Goal: Task Accomplishment & Management: Complete application form

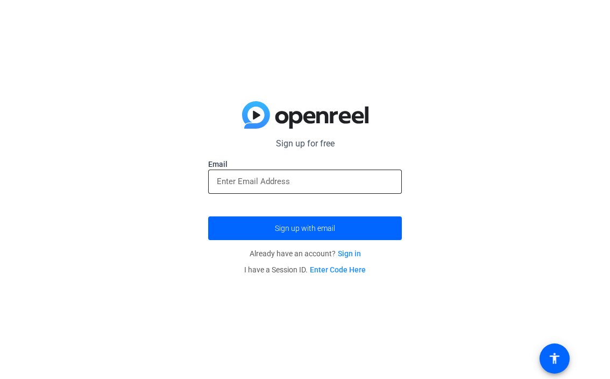
click at [280, 182] on input "email" at bounding box center [305, 181] width 177 height 13
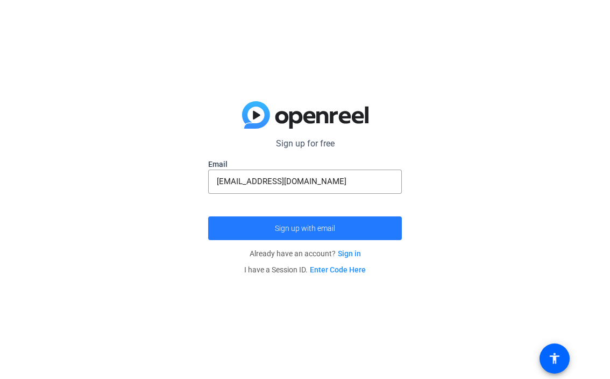
click at [308, 228] on span "Sign up with email" at bounding box center [305, 228] width 60 height 0
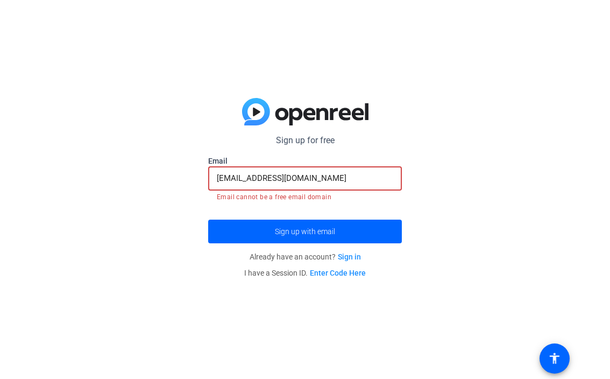
drag, startPoint x: 334, startPoint y: 180, endPoint x: 129, endPoint y: 181, distance: 205.1
click at [129, 181] on div "Sign up for free kwagner603@yahoo.com Email kwagner603@yahoo.com Email cannot b…" at bounding box center [305, 189] width 610 height 379
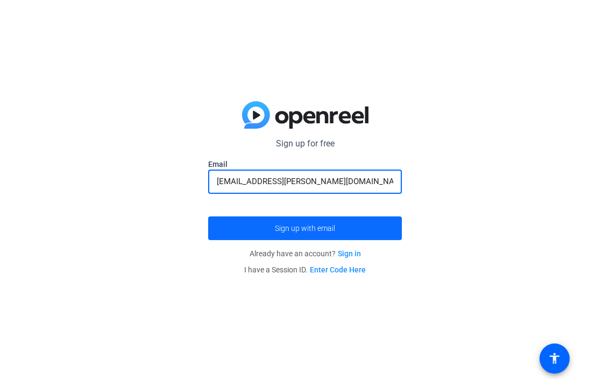
type input "[EMAIL_ADDRESS][PERSON_NAME][DOMAIN_NAME]"
click at [240, 229] on span "submit" at bounding box center [305, 228] width 194 height 26
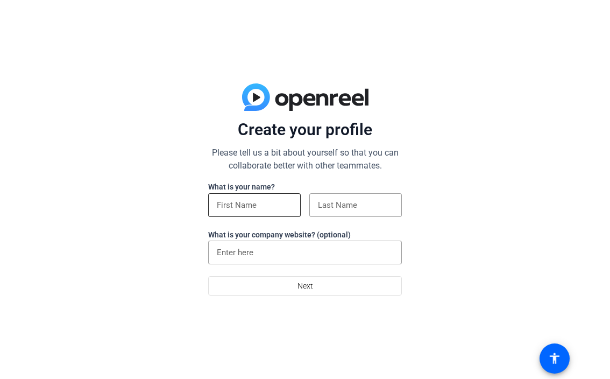
click at [265, 207] on input at bounding box center [254, 205] width 75 height 13
type input "Kailee"
type input "Wagner"
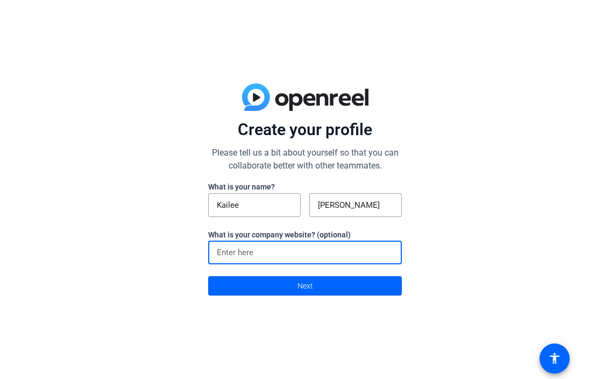
click at [257, 257] on input at bounding box center [305, 252] width 177 height 13
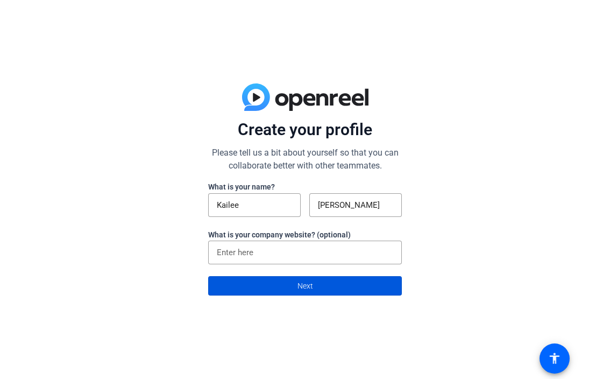
click at [269, 285] on span at bounding box center [305, 286] width 193 height 26
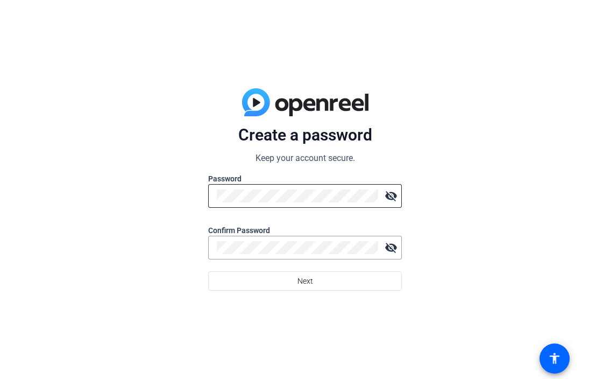
click at [314, 206] on div at bounding box center [298, 196] width 162 height 24
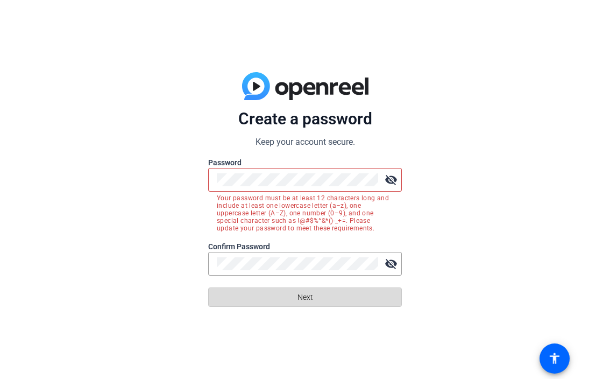
click at [313, 302] on span at bounding box center [305, 297] width 193 height 26
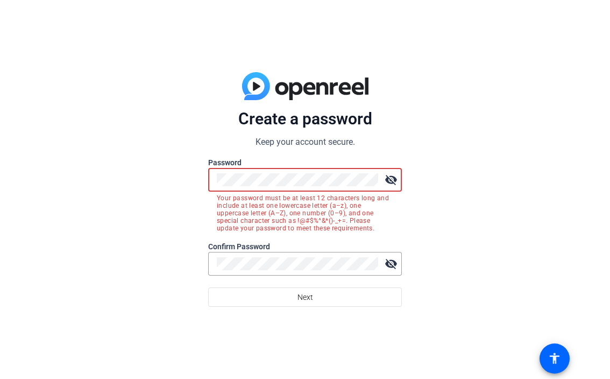
click at [385, 181] on mat-icon "visibility_off" at bounding box center [392, 180] width 22 height 22
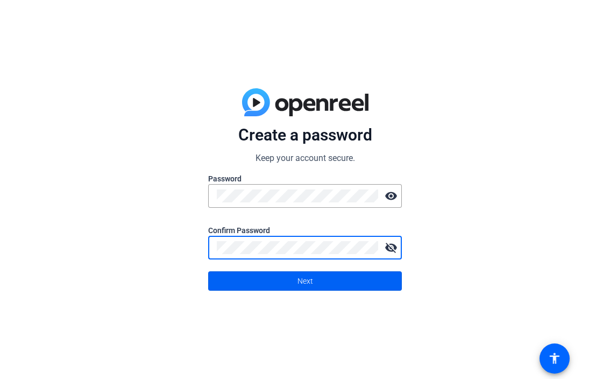
click at [265, 279] on span at bounding box center [305, 281] width 193 height 26
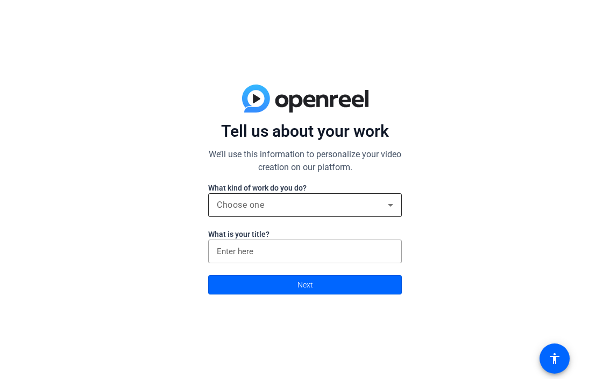
click at [318, 200] on div "Choose one" at bounding box center [302, 205] width 171 height 13
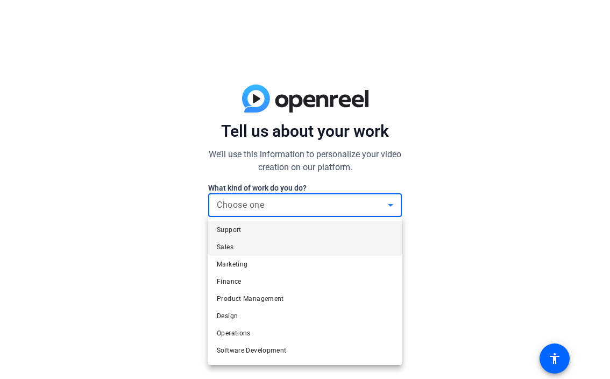
click at [304, 244] on mat-option "Sales" at bounding box center [305, 246] width 194 height 17
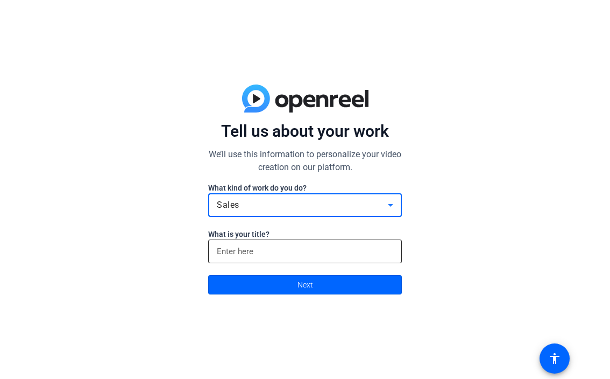
click at [297, 250] on input at bounding box center [305, 251] width 177 height 13
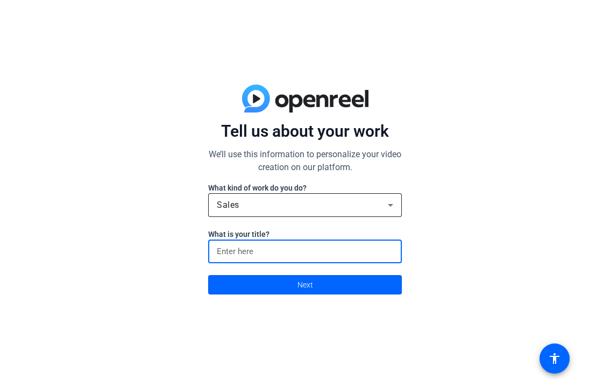
click at [295, 205] on div "Sales" at bounding box center [302, 205] width 171 height 13
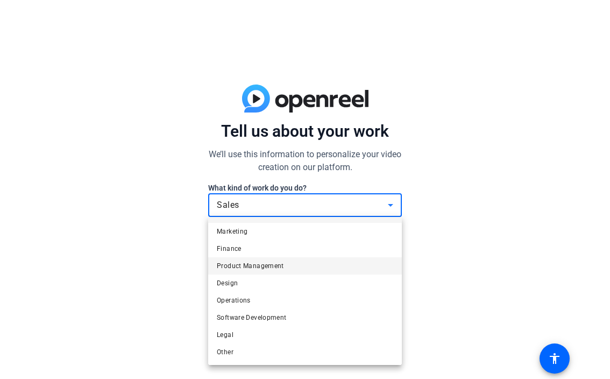
scroll to position [32, 0]
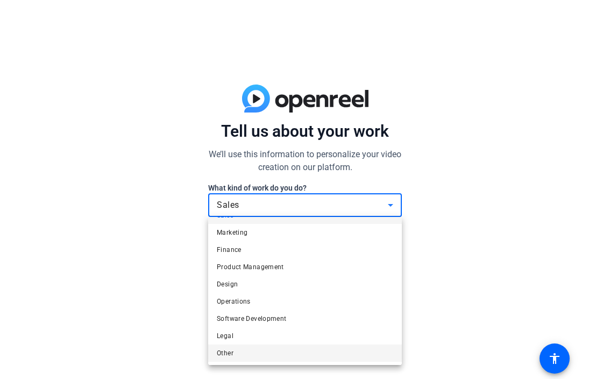
click at [279, 347] on mat-option "Other" at bounding box center [305, 353] width 194 height 17
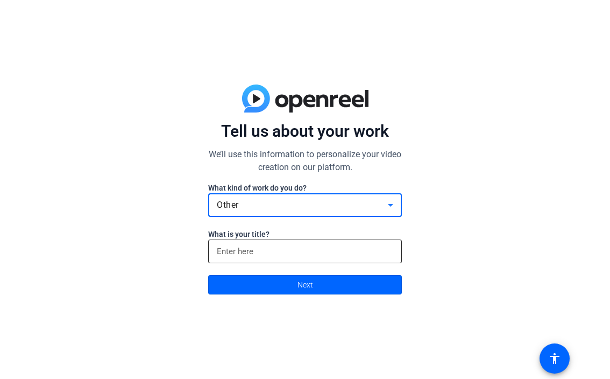
click at [275, 255] on input at bounding box center [305, 251] width 177 height 13
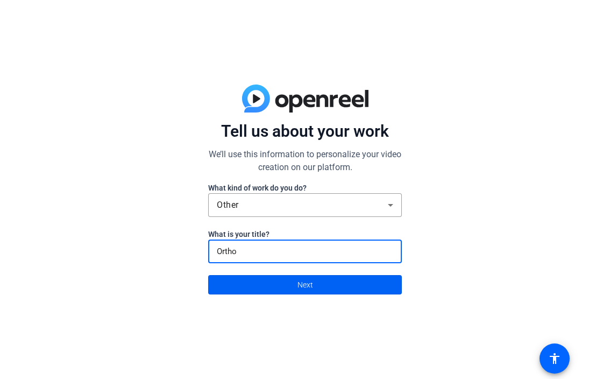
type input "Ortho"
click at [293, 298] on span at bounding box center [305, 285] width 193 height 26
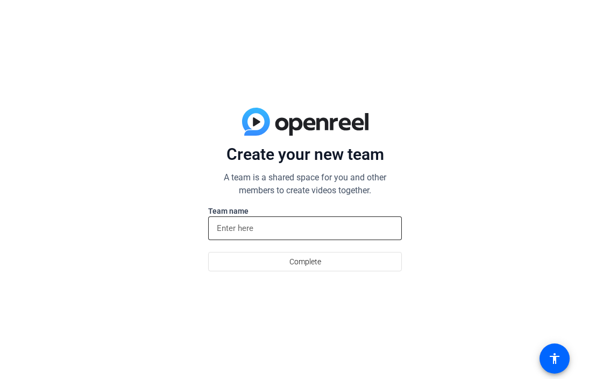
click at [266, 227] on input at bounding box center [305, 228] width 177 height 13
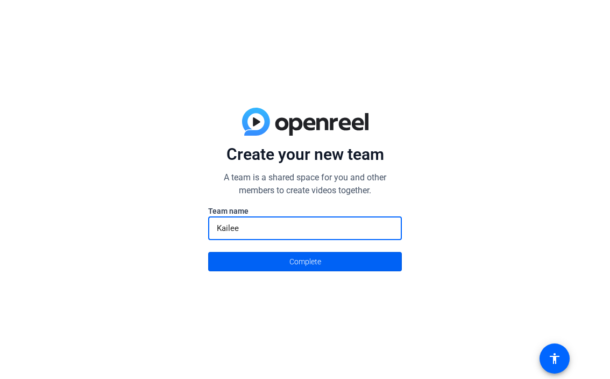
type input "Kailee"
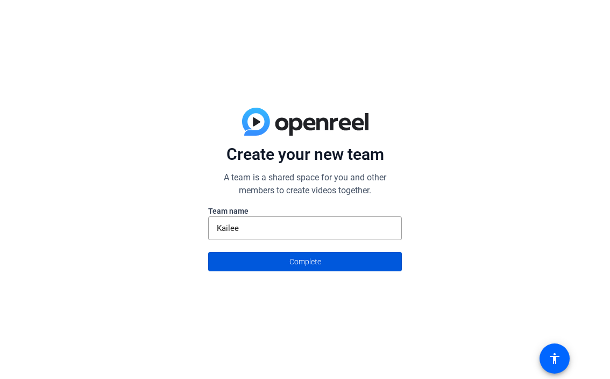
click at [291, 260] on span "Complete" at bounding box center [306, 261] width 32 height 20
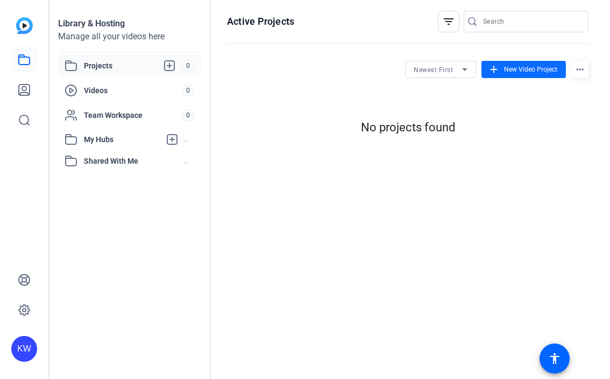
click at [508, 73] on span "New Video Project" at bounding box center [530, 70] width 53 height 10
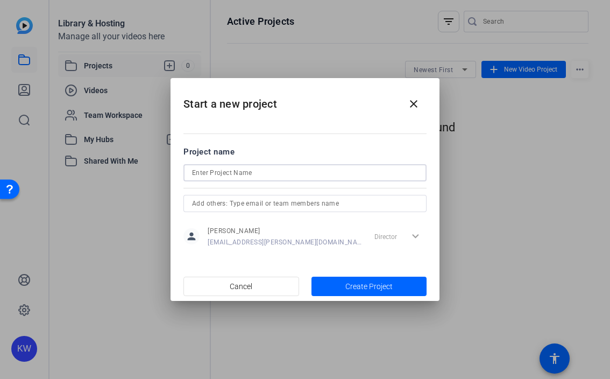
click at [279, 176] on input at bounding box center [305, 172] width 226 height 13
type input "TBI"
click at [339, 284] on span "button" at bounding box center [370, 286] width 116 height 26
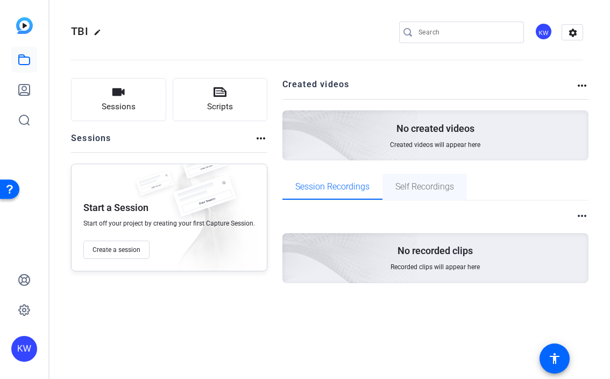
click at [398, 197] on span "Self Recordings" at bounding box center [425, 187] width 59 height 26
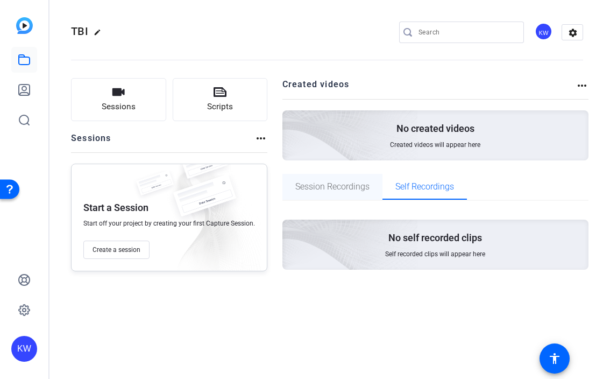
click at [347, 191] on span "Session Recordings" at bounding box center [333, 187] width 74 height 9
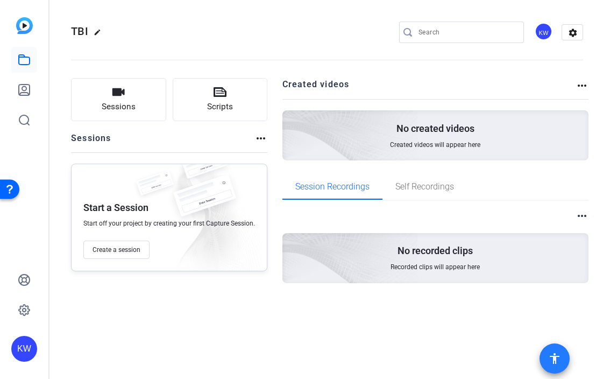
click at [553, 348] on span at bounding box center [555, 359] width 26 height 26
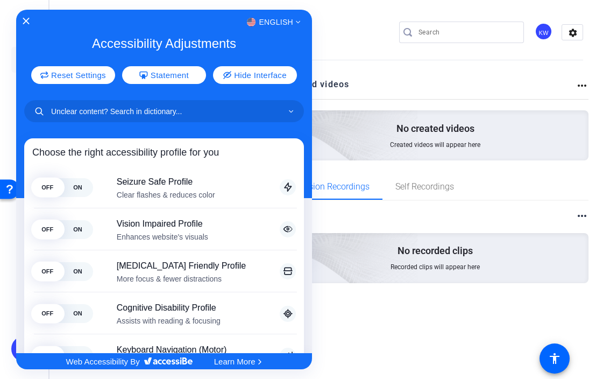
click at [355, 97] on div at bounding box center [305, 189] width 610 height 379
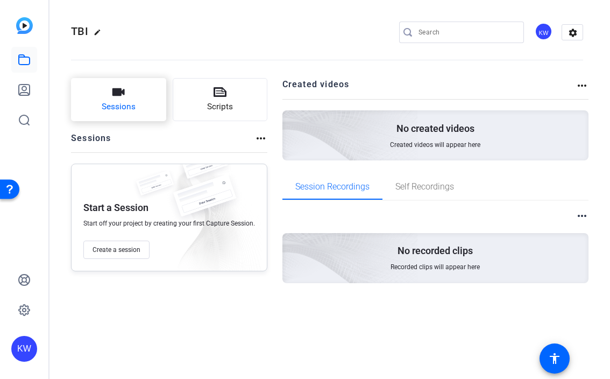
click at [139, 101] on button "Sessions" at bounding box center [118, 99] width 95 height 43
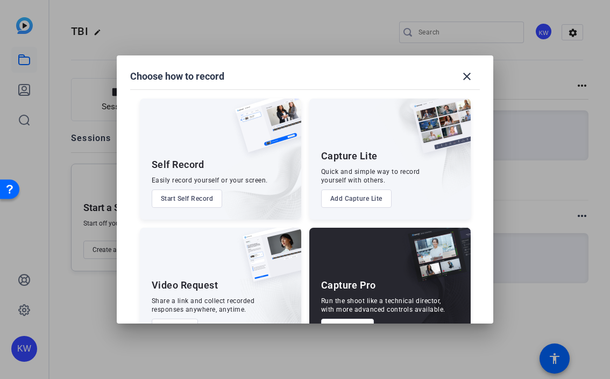
click at [211, 200] on button "Start Self Record" at bounding box center [187, 199] width 71 height 18
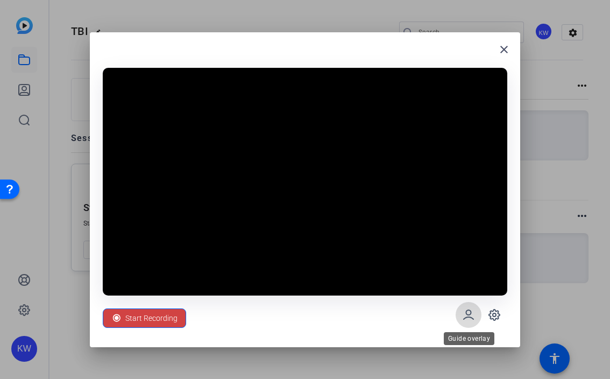
click at [474, 313] on icon at bounding box center [468, 314] width 13 height 13
click at [149, 321] on span "Start Recording" at bounding box center [151, 318] width 52 height 20
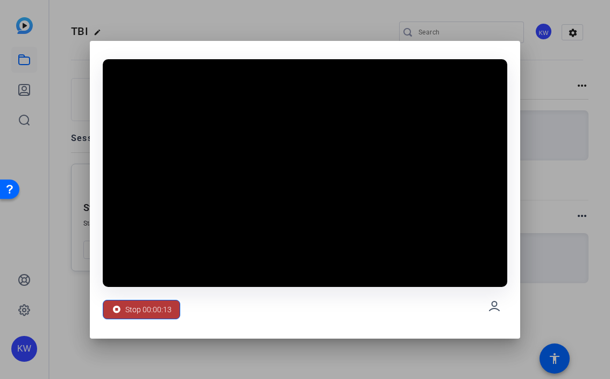
click at [143, 304] on span "Stop 00:00:13" at bounding box center [148, 309] width 46 height 20
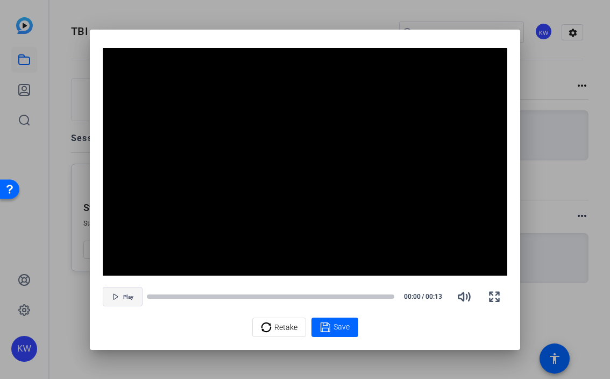
click at [132, 299] on span "Play" at bounding box center [128, 297] width 10 height 6
click at [266, 328] on icon at bounding box center [266, 327] width 11 height 13
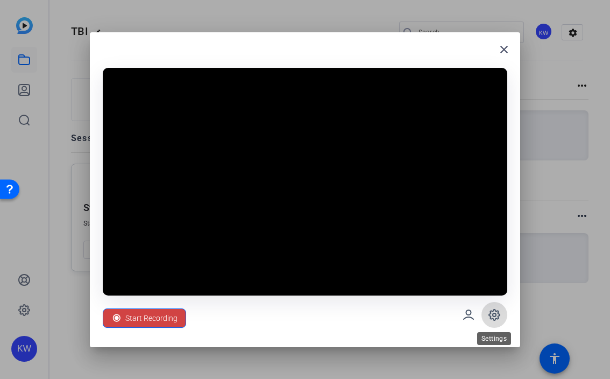
click at [506, 318] on span at bounding box center [495, 315] width 26 height 26
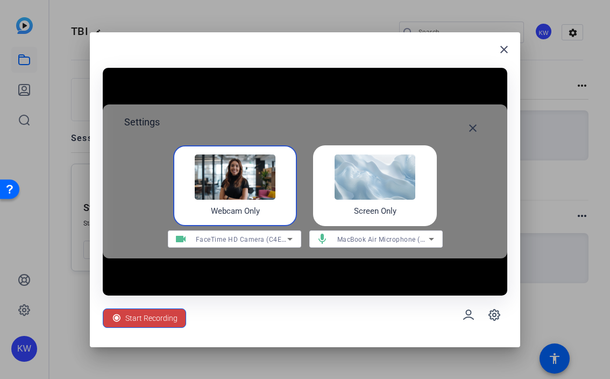
click at [283, 181] on div "Webcam Only" at bounding box center [235, 185] width 124 height 81
click at [357, 182] on img at bounding box center [375, 177] width 81 height 45
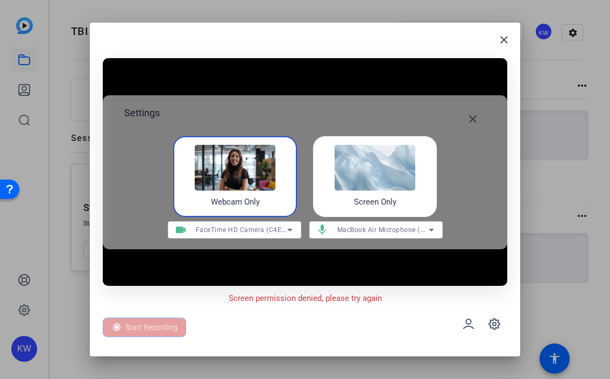
click at [338, 234] on span "MacBook Air Microphone (Built-in)" at bounding box center [392, 229] width 108 height 9
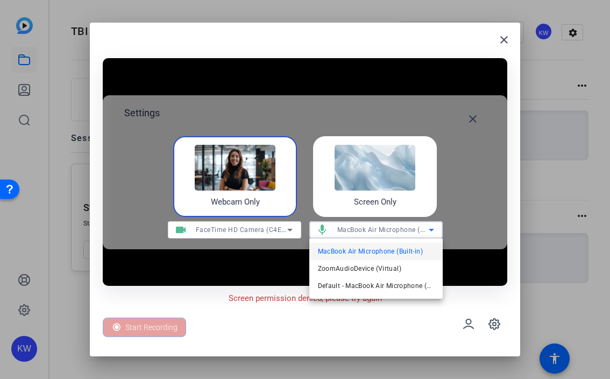
click at [352, 210] on div at bounding box center [305, 189] width 610 height 379
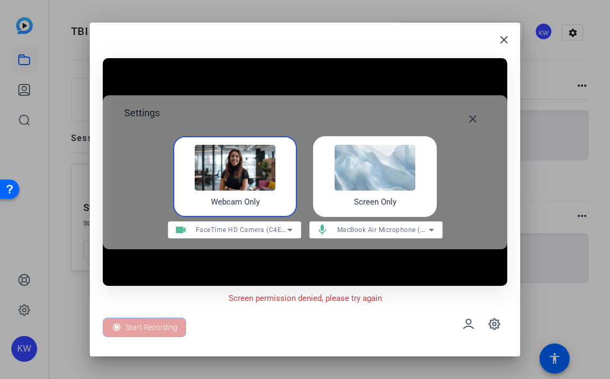
click at [345, 208] on div "Screen Only" at bounding box center [375, 176] width 124 height 81
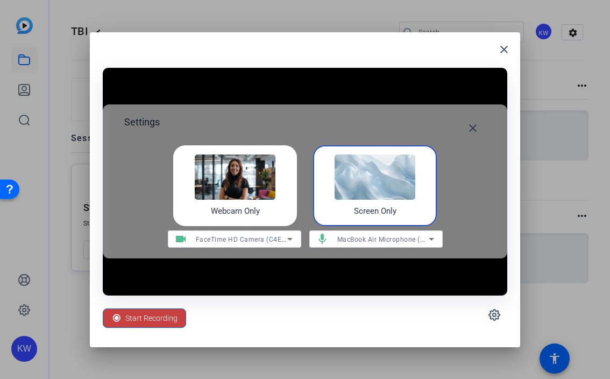
click at [151, 327] on span "Start Recording" at bounding box center [151, 318] width 52 height 20
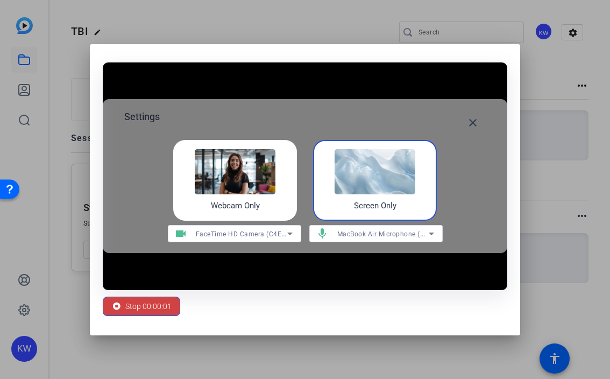
click at [188, 351] on div at bounding box center [305, 189] width 610 height 379
click at [150, 307] on span "Stop 00:00:07" at bounding box center [148, 306] width 46 height 20
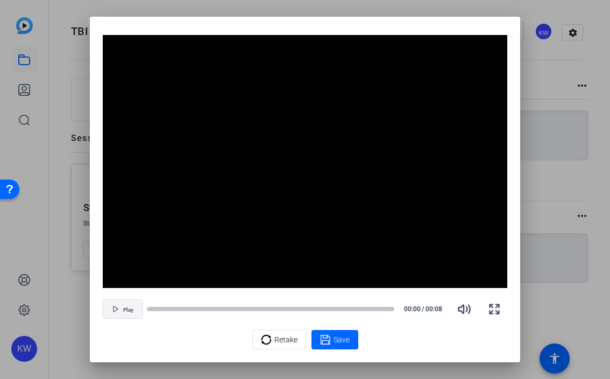
click at [120, 313] on span "button" at bounding box center [122, 309] width 39 height 26
click at [275, 341] on span "Retake" at bounding box center [286, 339] width 23 height 20
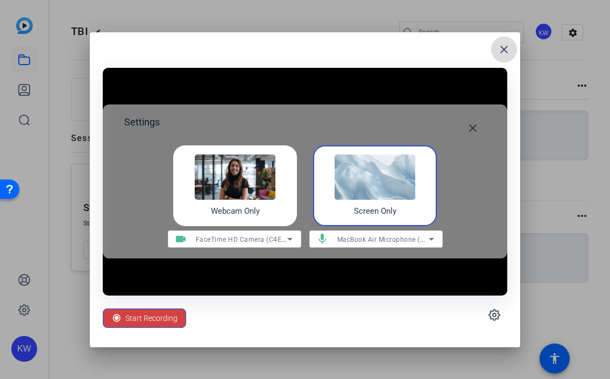
click at [497, 44] on span at bounding box center [505, 50] width 26 height 26
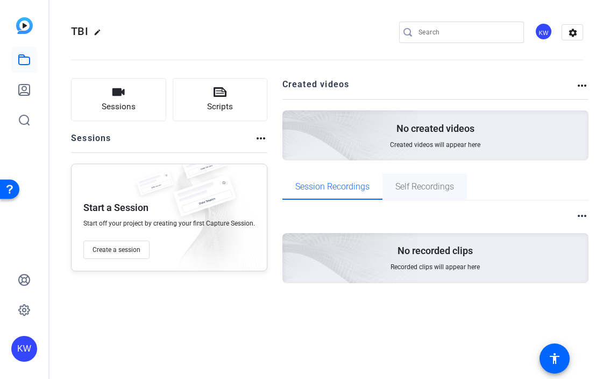
click at [419, 191] on span "Self Recordings" at bounding box center [425, 187] width 59 height 9
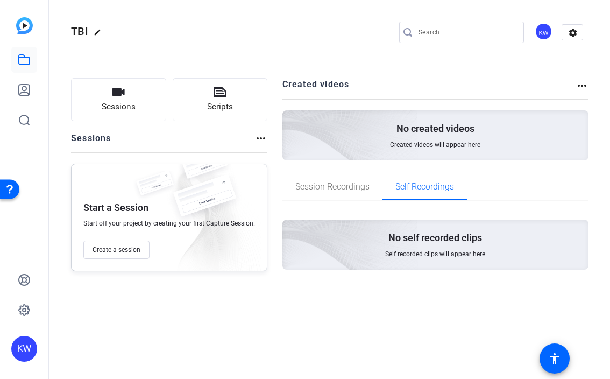
click at [410, 229] on img at bounding box center [290, 230] width 257 height 234
click at [407, 242] on img at bounding box center [290, 230] width 257 height 234
click at [566, 350] on span at bounding box center [555, 359] width 26 height 26
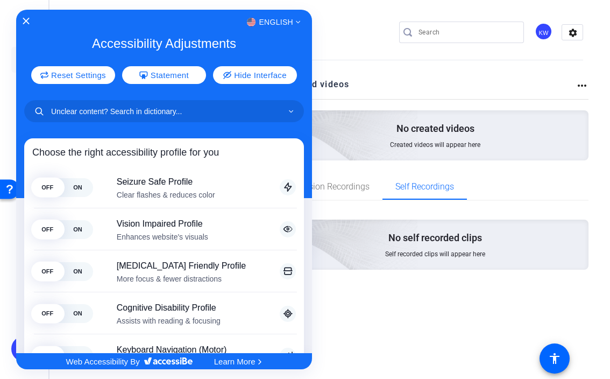
click at [348, 60] on div at bounding box center [305, 189] width 610 height 379
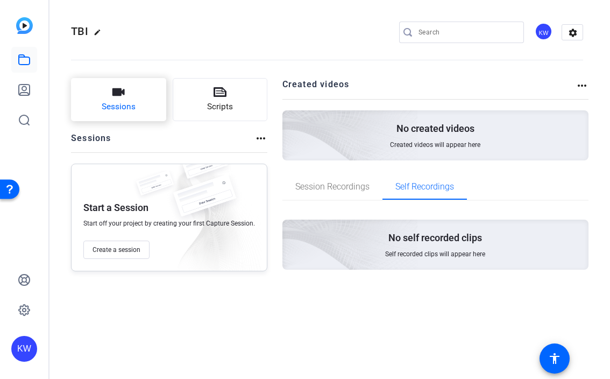
click at [116, 93] on icon "button" at bounding box center [119, 92] width 12 height 8
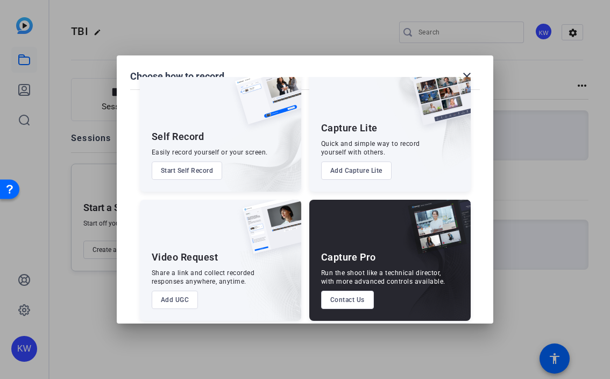
scroll to position [29, 0]
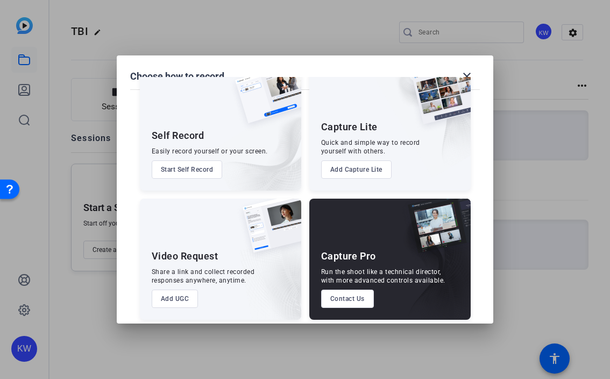
click at [203, 174] on button "Start Self Record" at bounding box center [187, 169] width 71 height 18
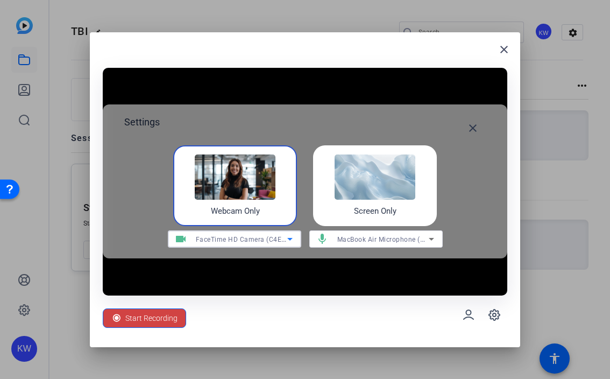
click at [245, 239] on span "FaceTime HD Camera (C4E1:9BFB)" at bounding box center [251, 239] width 110 height 9
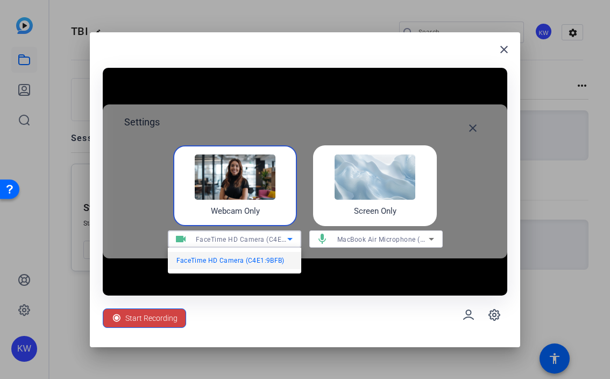
click at [255, 209] on div at bounding box center [305, 189] width 610 height 379
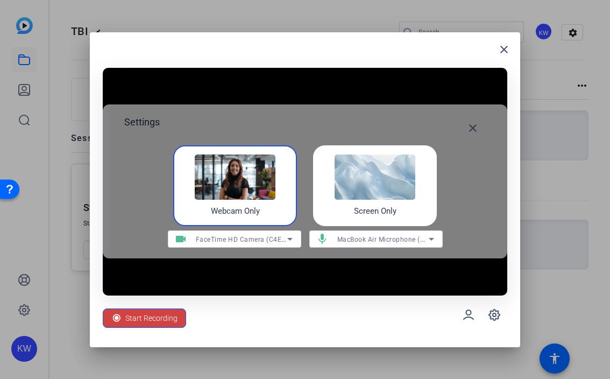
click at [323, 224] on div "Screen Only" at bounding box center [375, 185] width 124 height 81
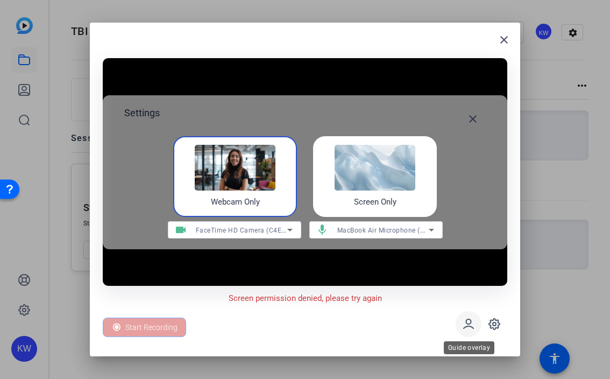
click at [468, 332] on span at bounding box center [469, 324] width 26 height 26
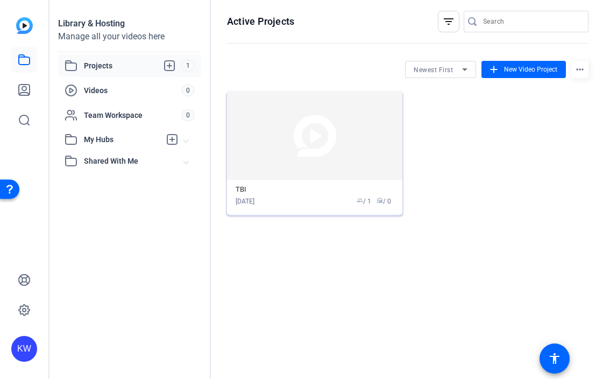
click at [325, 176] on img at bounding box center [315, 136] width 176 height 88
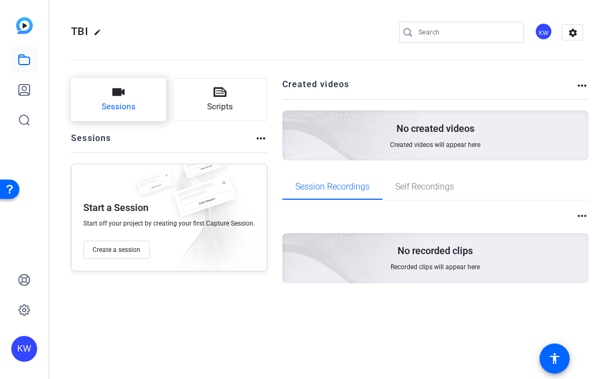
click at [114, 96] on icon "button" at bounding box center [118, 92] width 13 height 13
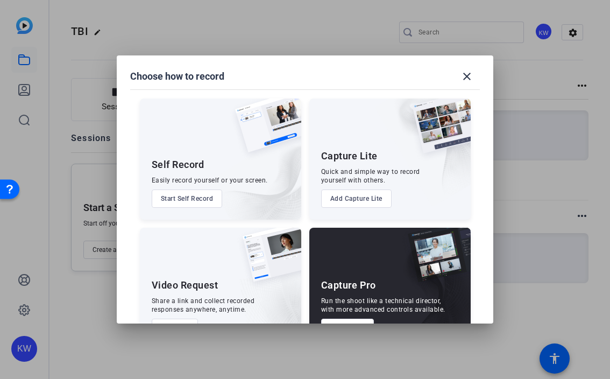
click at [197, 203] on button "Start Self Record" at bounding box center [187, 199] width 71 height 18
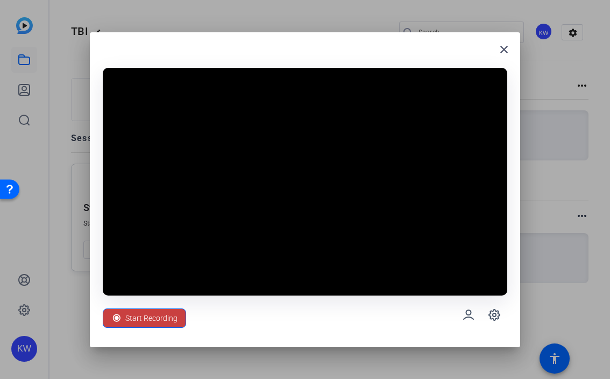
click at [134, 320] on span "Start Recording" at bounding box center [151, 318] width 52 height 20
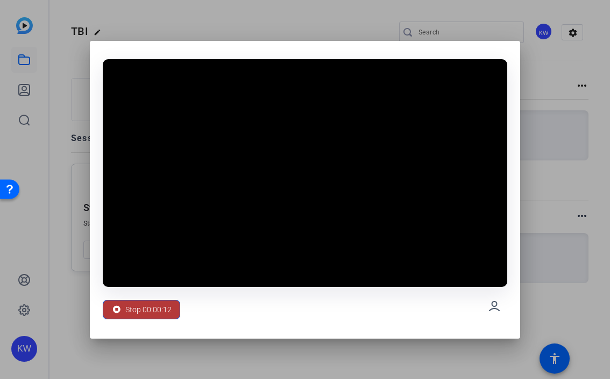
click at [152, 310] on span "Stop 00:00:12" at bounding box center [148, 309] width 46 height 20
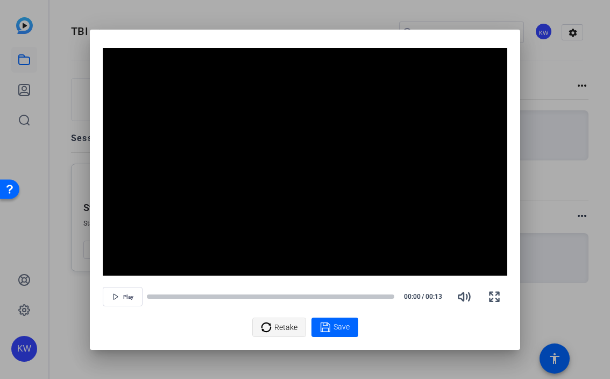
click at [279, 330] on span "Retake" at bounding box center [286, 327] width 23 height 20
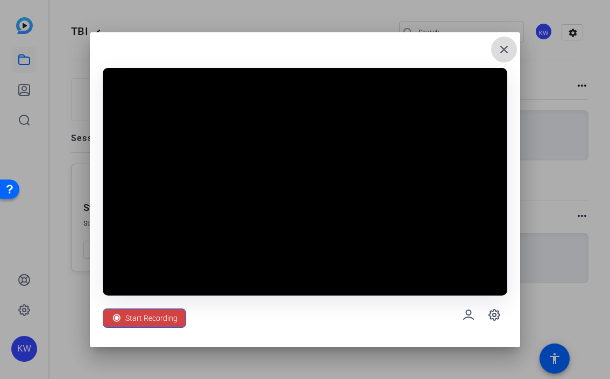
click at [507, 41] on span at bounding box center [505, 50] width 26 height 26
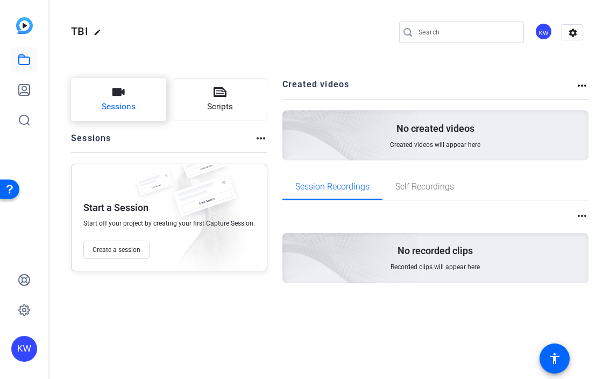
click at [119, 108] on span "Sessions" at bounding box center [119, 107] width 34 height 12
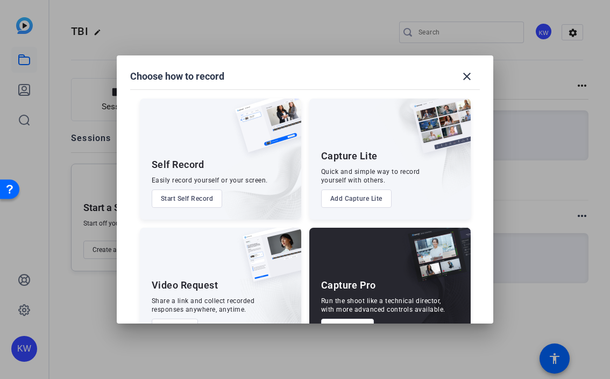
click at [201, 192] on button "Start Self Record" at bounding box center [187, 199] width 71 height 18
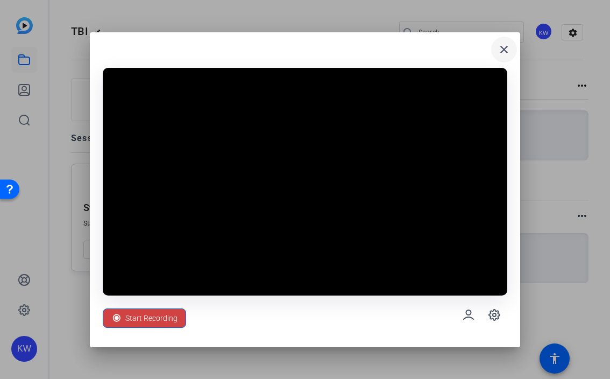
click at [511, 50] on span at bounding box center [505, 50] width 26 height 26
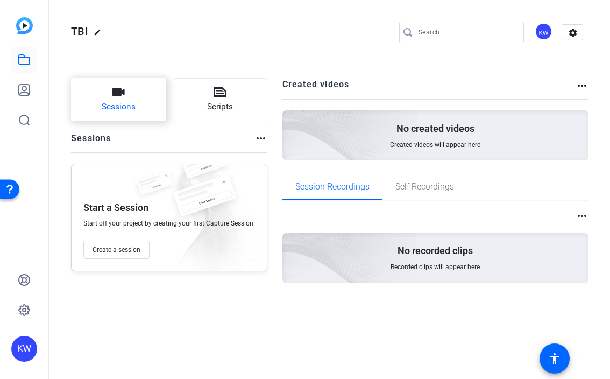
click at [135, 101] on button "Sessions" at bounding box center [118, 99] width 95 height 43
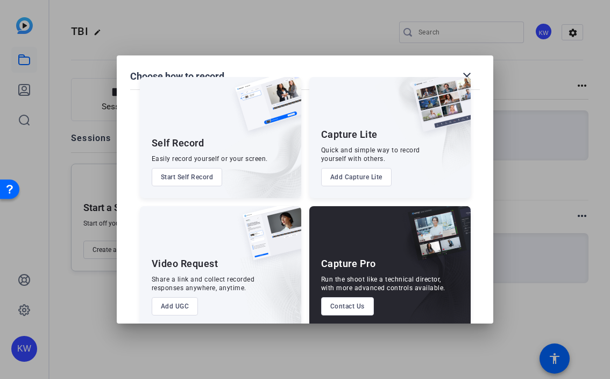
scroll to position [19, 0]
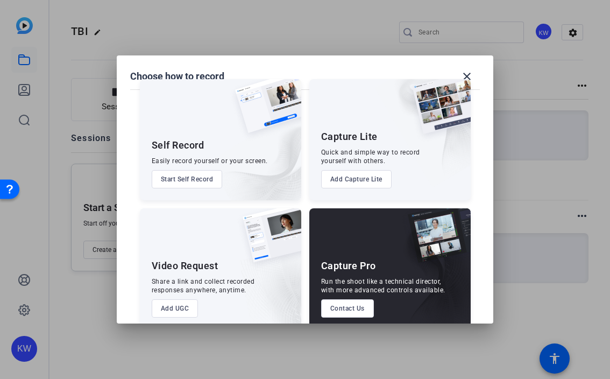
click at [198, 177] on button "Start Self Record" at bounding box center [187, 179] width 71 height 18
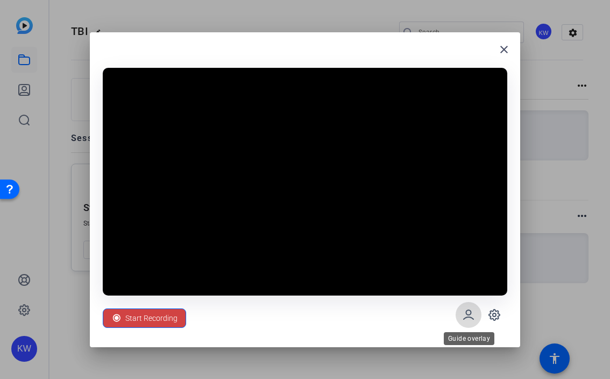
click at [467, 309] on icon at bounding box center [468, 314] width 13 height 13
click at [494, 316] on icon at bounding box center [494, 314] width 3 height 3
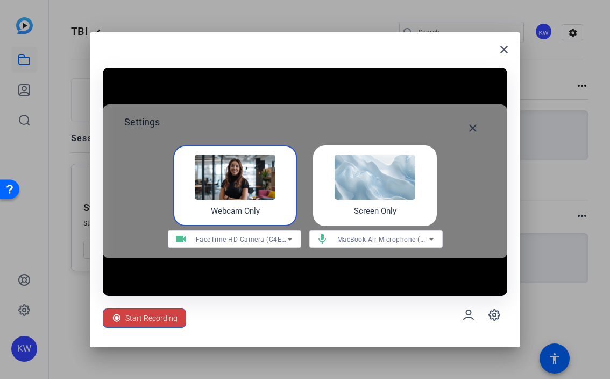
click at [379, 197] on img at bounding box center [375, 177] width 81 height 45
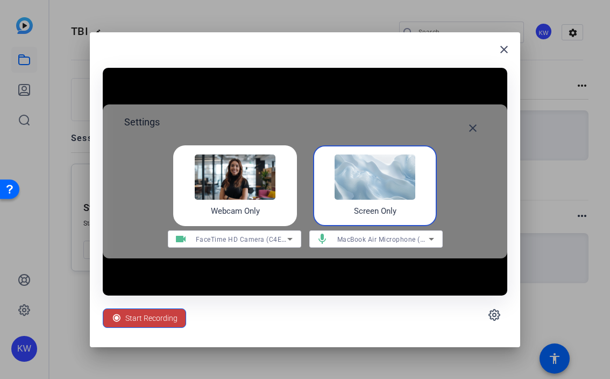
click at [136, 320] on span "Start Recording" at bounding box center [151, 318] width 52 height 20
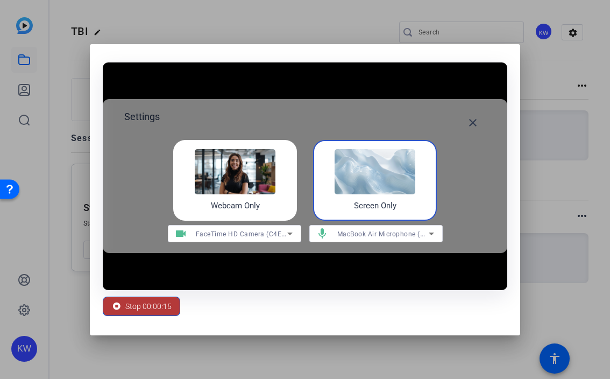
click at [128, 312] on span "Stop 00:00:15" at bounding box center [148, 306] width 46 height 20
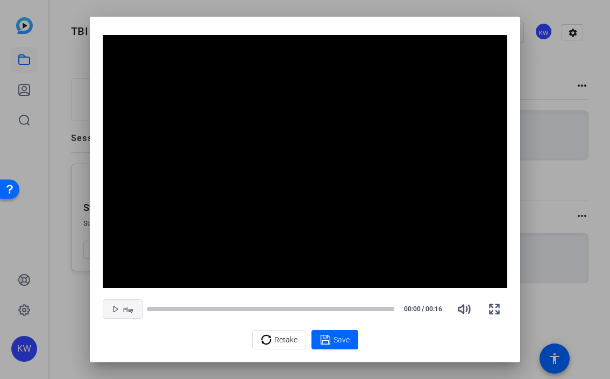
click at [132, 312] on span "Play" at bounding box center [128, 310] width 10 height 6
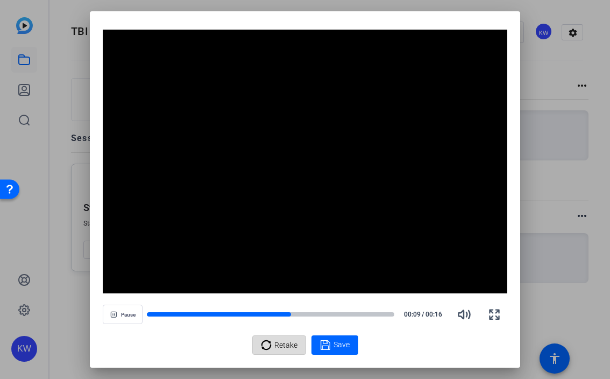
click at [288, 345] on span "Retake" at bounding box center [286, 345] width 23 height 20
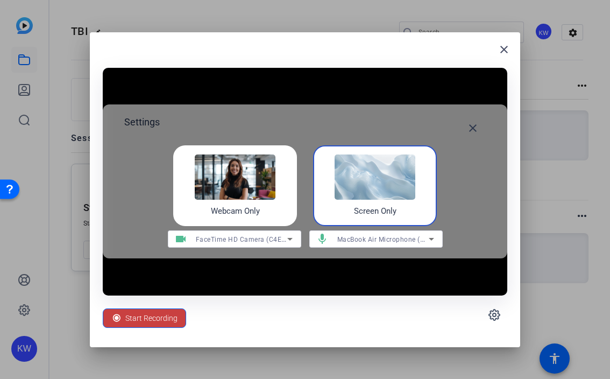
click at [158, 317] on span "Start Recording" at bounding box center [151, 318] width 52 height 20
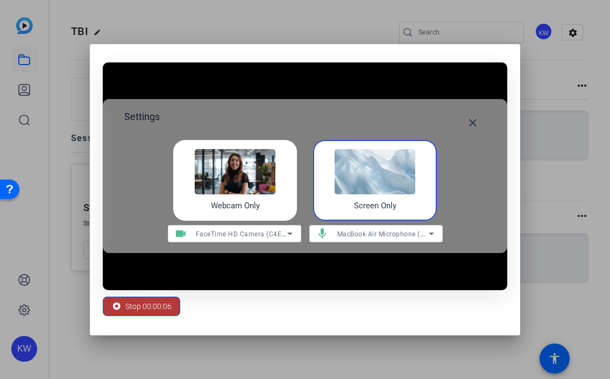
click at [135, 302] on span "Stop 00:00:06" at bounding box center [148, 306] width 46 height 20
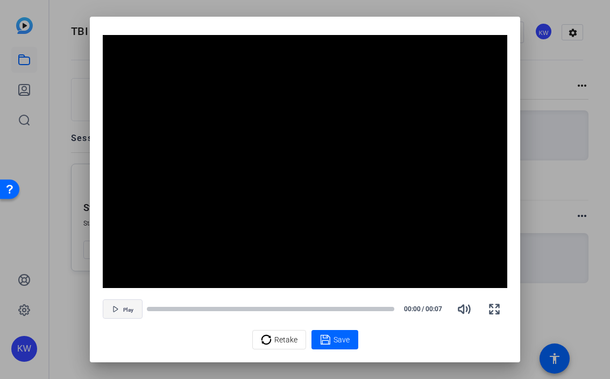
click at [133, 311] on span "button" at bounding box center [122, 309] width 39 height 26
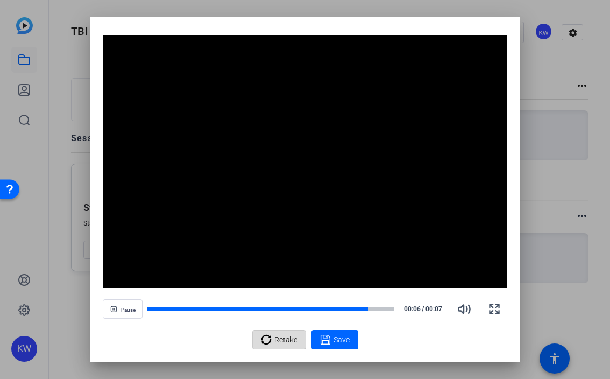
click at [283, 342] on span "Retake" at bounding box center [286, 339] width 23 height 20
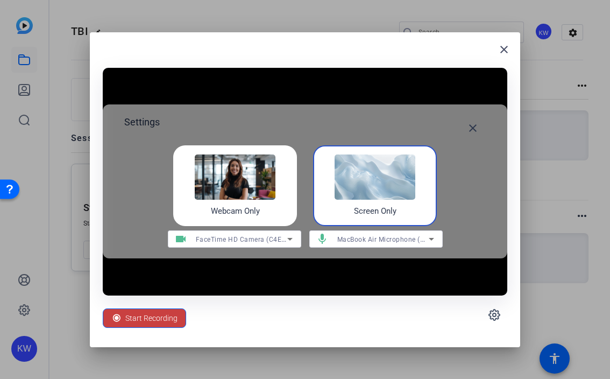
click at [138, 317] on span "Start Recording" at bounding box center [151, 318] width 52 height 20
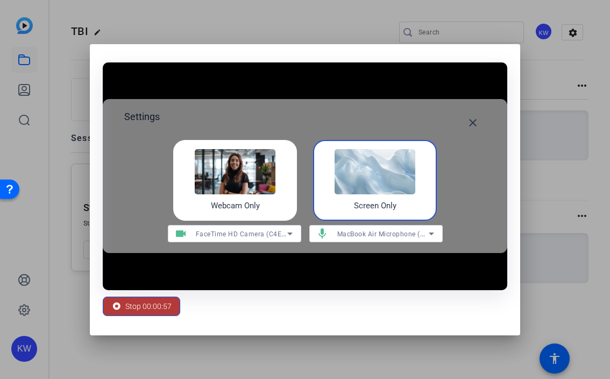
click at [130, 308] on span "Stop 00:00:57" at bounding box center [148, 306] width 46 height 20
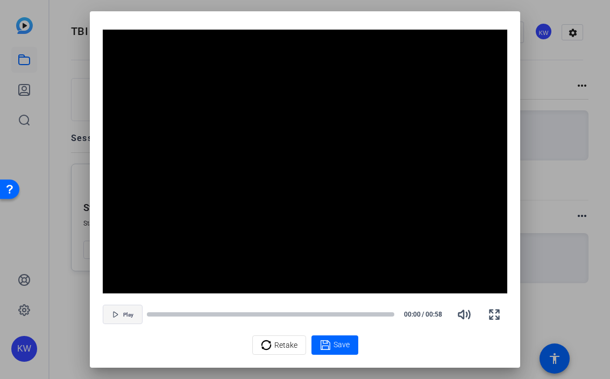
click at [115, 310] on span "button" at bounding box center [122, 314] width 39 height 26
click at [287, 345] on span "Retake" at bounding box center [286, 345] width 23 height 20
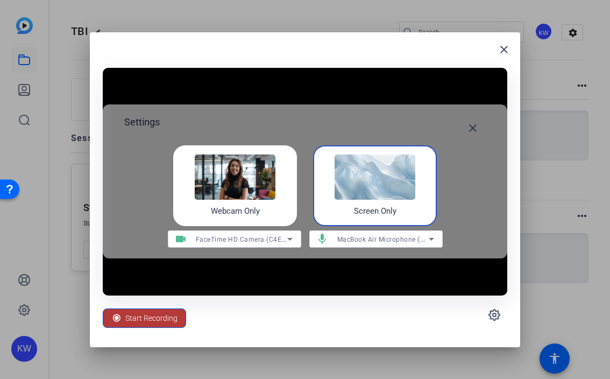
click at [157, 319] on span "Start Recording" at bounding box center [151, 318] width 52 height 20
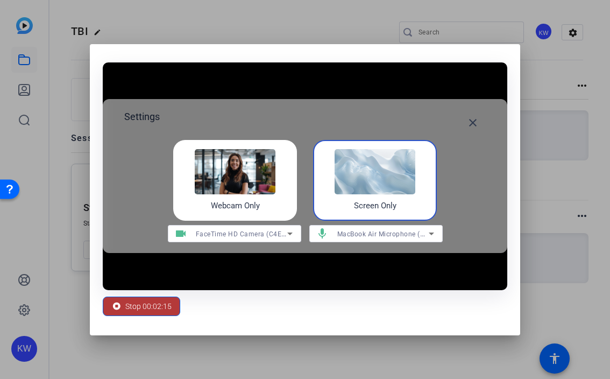
click at [150, 312] on span "Stop 00:02:15" at bounding box center [148, 306] width 46 height 20
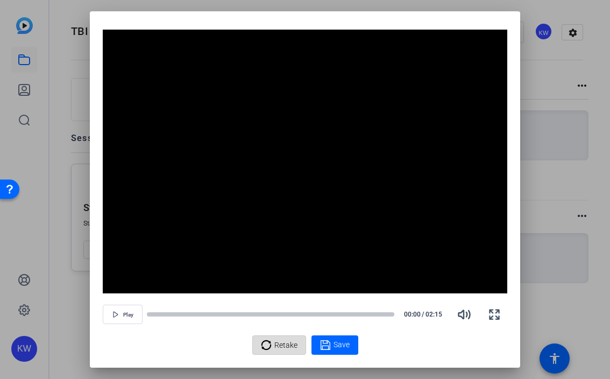
click at [272, 339] on div "Retake" at bounding box center [279, 345] width 37 height 20
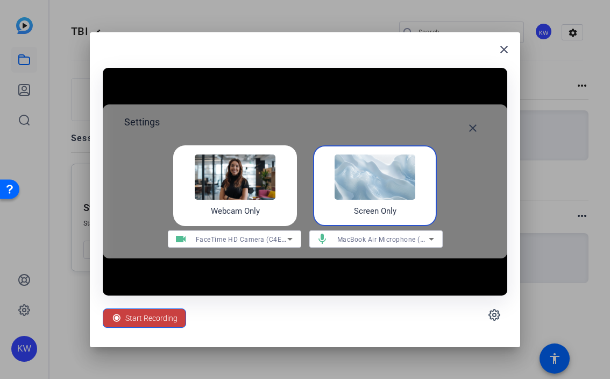
click at [132, 320] on span "Start Recording" at bounding box center [151, 318] width 52 height 20
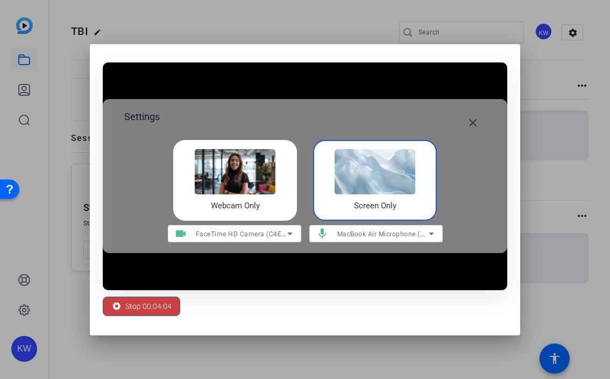
click at [157, 306] on span "Stop 00:04:04" at bounding box center [148, 306] width 46 height 20
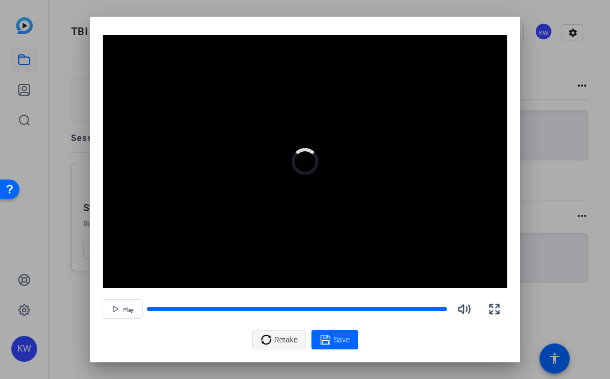
click at [281, 328] on span at bounding box center [279, 340] width 53 height 26
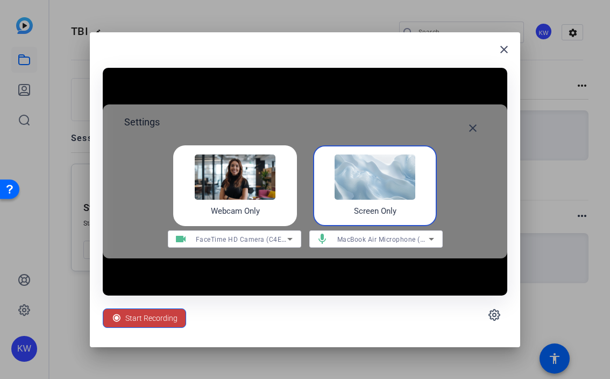
click at [144, 320] on span "Start Recording" at bounding box center [151, 318] width 52 height 20
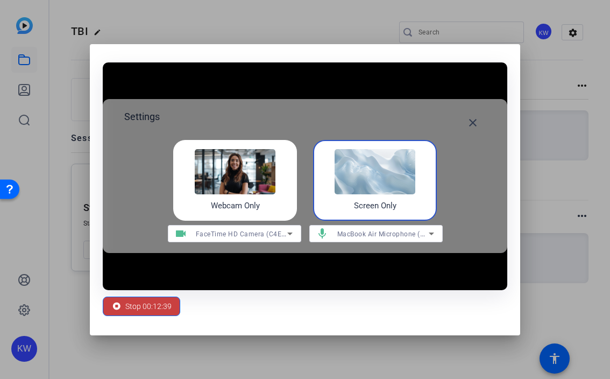
click at [163, 305] on span "Stop 00:12:39" at bounding box center [148, 306] width 46 height 20
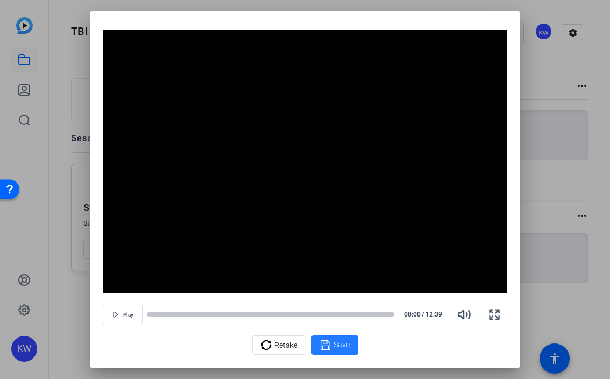
click at [336, 341] on span "Save" at bounding box center [342, 344] width 16 height 11
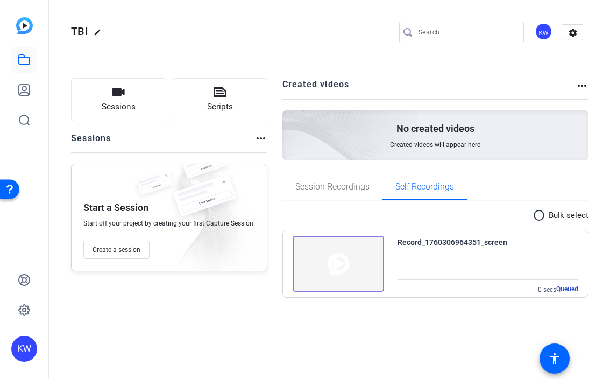
click at [340, 268] on img at bounding box center [339, 264] width 92 height 56
click at [440, 262] on div "Record_1760306964351_screen 0 secs Queued" at bounding box center [488, 265] width 181 height 59
click at [429, 239] on div "Record_1760306964351_screen" at bounding box center [453, 242] width 110 height 13
click at [351, 254] on img at bounding box center [339, 264] width 92 height 56
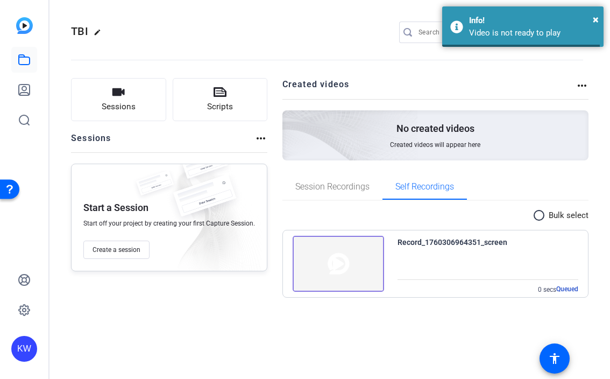
click at [351, 254] on img at bounding box center [339, 264] width 92 height 56
click at [335, 262] on img at bounding box center [339, 264] width 92 height 56
click at [456, 27] on div "× Info! Video is not ready to play" at bounding box center [524, 26] width 162 height 40
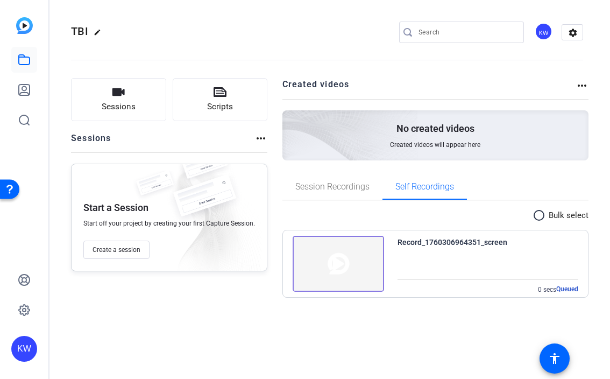
click at [318, 272] on img at bounding box center [339, 264] width 92 height 56
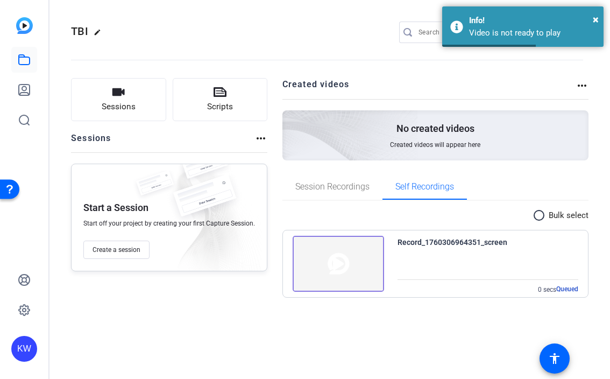
click at [408, 343] on div "TBI edit KW settings Sessions Scripts Sessions more_horiz Start a Session Start…" at bounding box center [330, 189] width 561 height 379
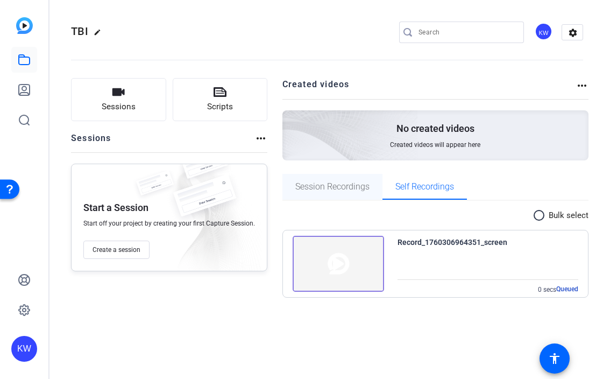
click at [348, 185] on span "Session Recordings" at bounding box center [333, 187] width 74 height 9
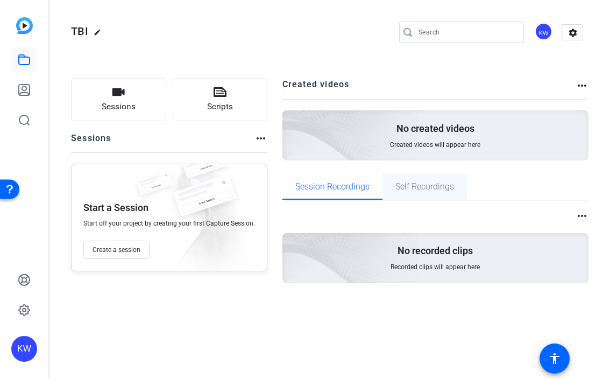
click at [408, 188] on span "Self Recordings" at bounding box center [425, 187] width 59 height 9
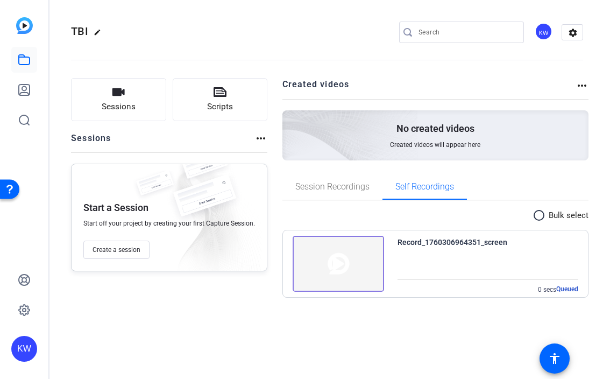
click at [548, 216] on mat-icon "radio_button_unchecked" at bounding box center [541, 215] width 16 height 13
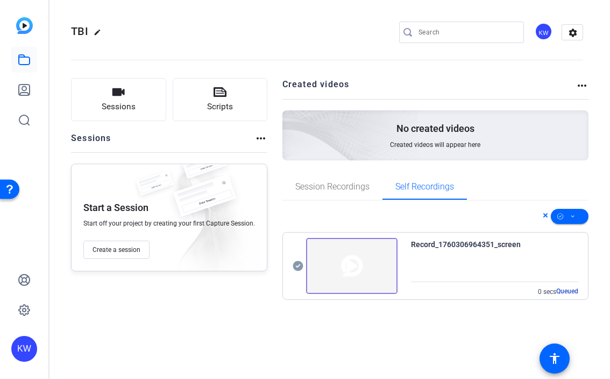
click at [516, 217] on div at bounding box center [436, 216] width 307 height 15
click at [341, 269] on img at bounding box center [352, 266] width 92 height 56
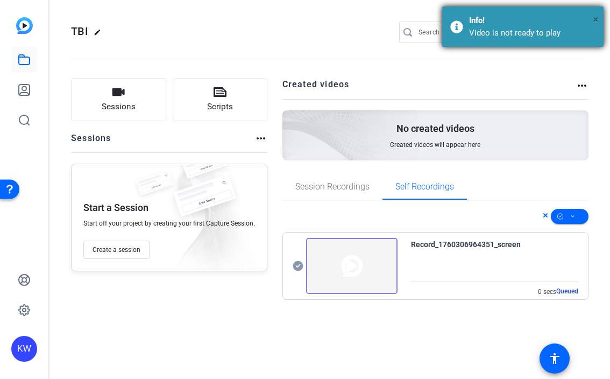
click at [593, 20] on span "×" at bounding box center [596, 19] width 6 height 13
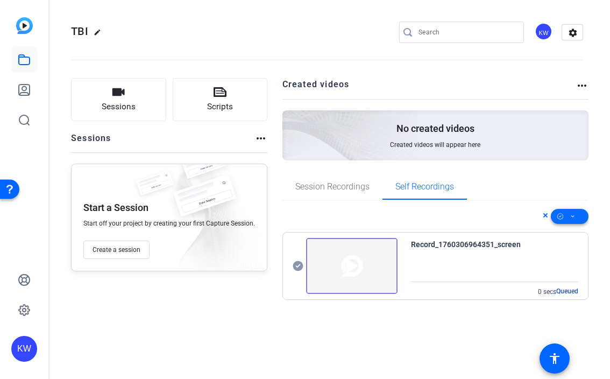
click at [569, 217] on span at bounding box center [570, 216] width 38 height 26
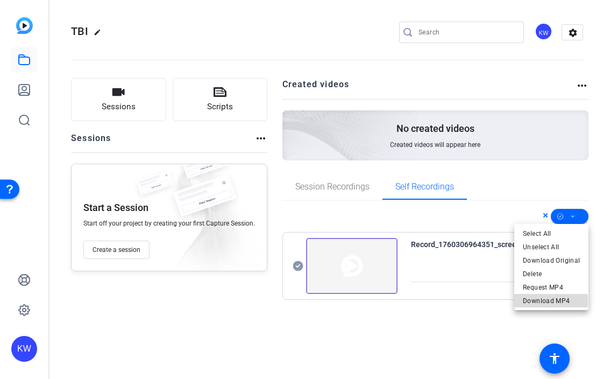
click at [544, 301] on span "Download MP4" at bounding box center [551, 300] width 57 height 13
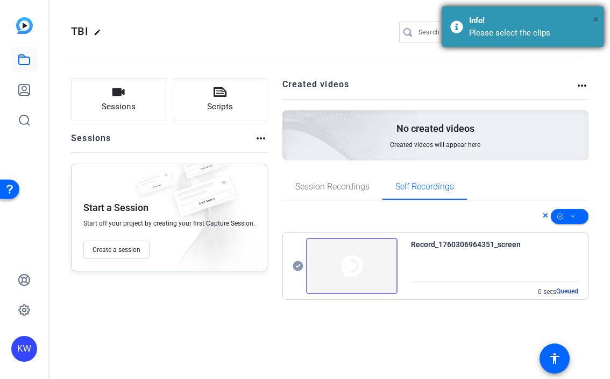
click at [595, 27] on button "×" at bounding box center [596, 19] width 6 height 16
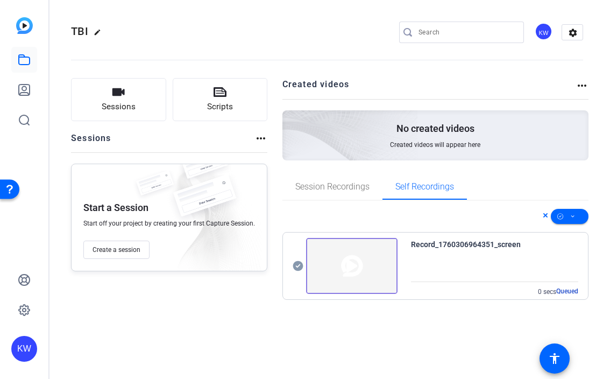
click at [545, 216] on icon at bounding box center [546, 215] width 4 height 4
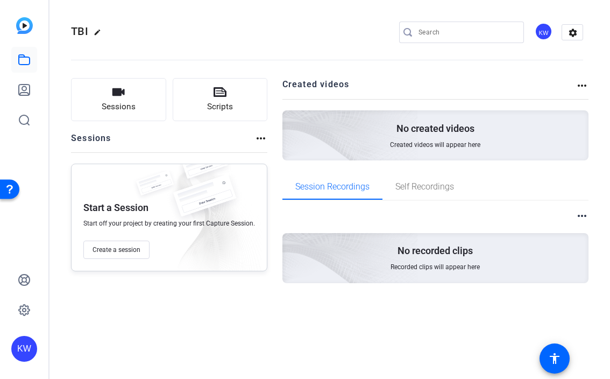
click at [406, 169] on openreel-project-creator-list "Created videos more_horiz No created videos Created videos will appear here" at bounding box center [436, 126] width 307 height 96
click at [407, 186] on span "Self Recordings" at bounding box center [425, 187] width 59 height 9
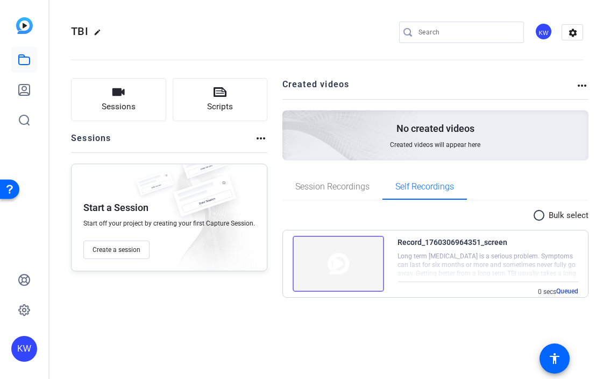
click at [354, 262] on img at bounding box center [339, 264] width 92 height 56
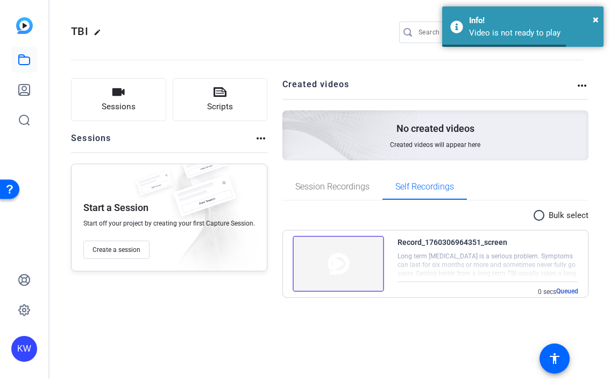
click at [340, 262] on img at bounding box center [339, 264] width 92 height 56
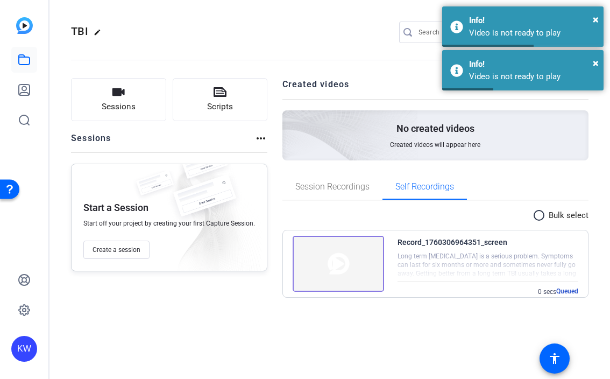
click at [567, 291] on span "Queued" at bounding box center [568, 291] width 22 height 9
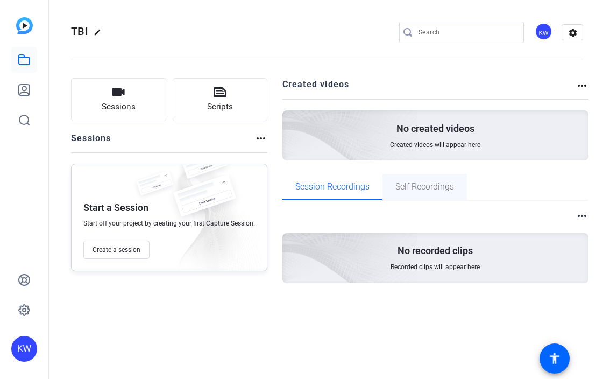
click at [416, 192] on span "Self Recordings" at bounding box center [425, 187] width 59 height 26
click at [431, 183] on span "Self Recordings" at bounding box center [425, 187] width 59 height 9
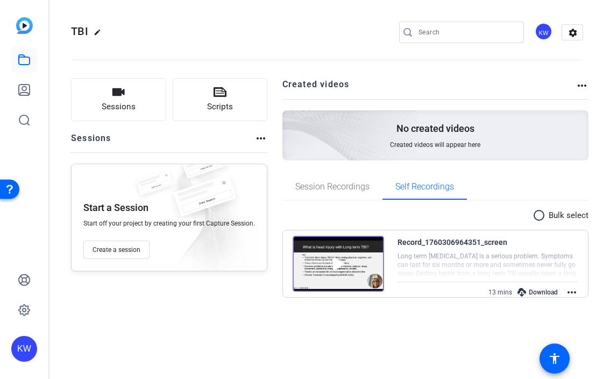
click at [528, 291] on div "Download" at bounding box center [538, 292] width 51 height 14
click at [567, 290] on mat-icon "more_horiz" at bounding box center [572, 292] width 13 height 13
click at [557, 305] on span "Edit Video" at bounding box center [546, 304] width 47 height 13
click at [571, 294] on mat-icon "more_horiz" at bounding box center [572, 292] width 13 height 13
click at [552, 305] on span "Edit Video" at bounding box center [546, 304] width 47 height 13
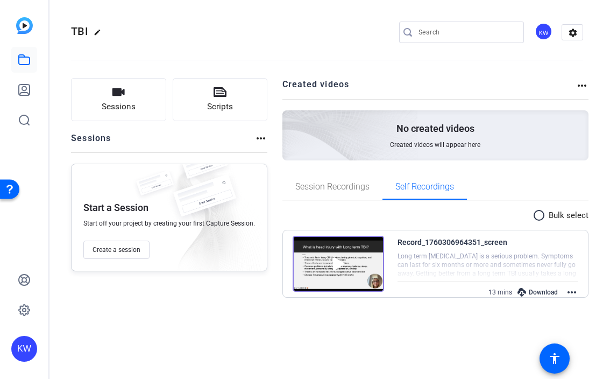
click at [190, 218] on img at bounding box center [204, 201] width 81 height 53
click at [323, 195] on span "Session Recordings" at bounding box center [333, 187] width 74 height 26
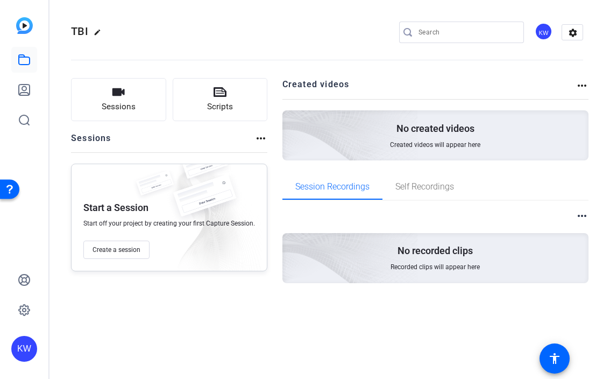
click at [426, 135] on div "No created videos Created videos will appear here" at bounding box center [436, 135] width 307 height 50
click at [392, 259] on img at bounding box center [290, 244] width 257 height 234
click at [398, 183] on span "Self Recordings" at bounding box center [425, 187] width 59 height 9
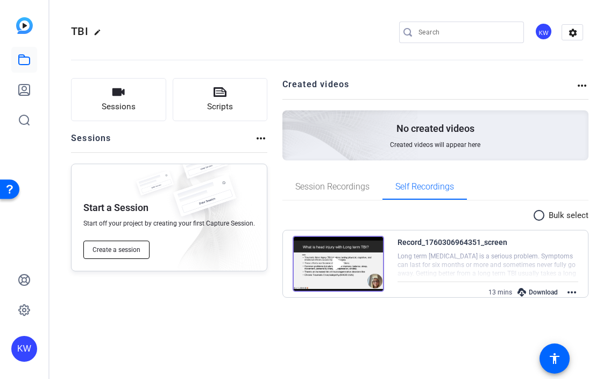
click at [122, 245] on span "Create a session" at bounding box center [117, 249] width 48 height 9
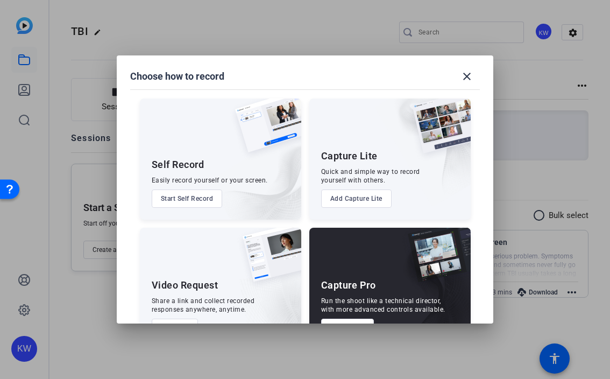
click at [211, 199] on button "Start Self Record" at bounding box center [187, 199] width 71 height 18
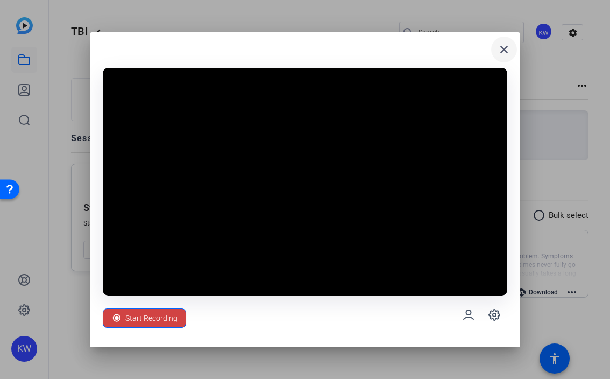
click at [504, 56] on span at bounding box center [505, 50] width 26 height 26
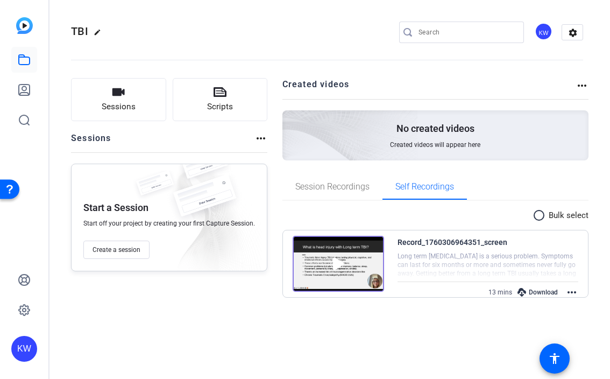
click at [179, 207] on img at bounding box center [204, 201] width 81 height 53
click at [125, 249] on span "Create a session" at bounding box center [117, 249] width 48 height 9
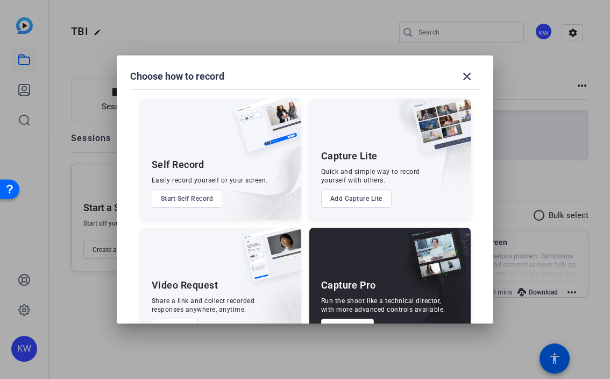
scroll to position [36, 0]
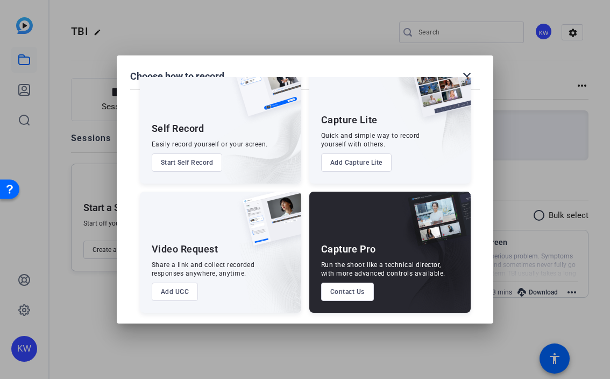
click at [203, 158] on button "Start Self Record" at bounding box center [187, 162] width 71 height 18
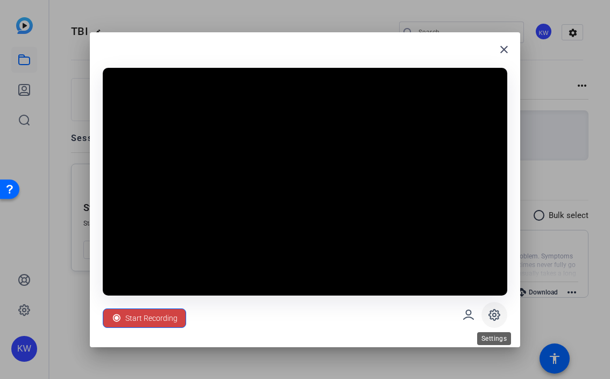
click at [497, 309] on icon at bounding box center [494, 314] width 13 height 13
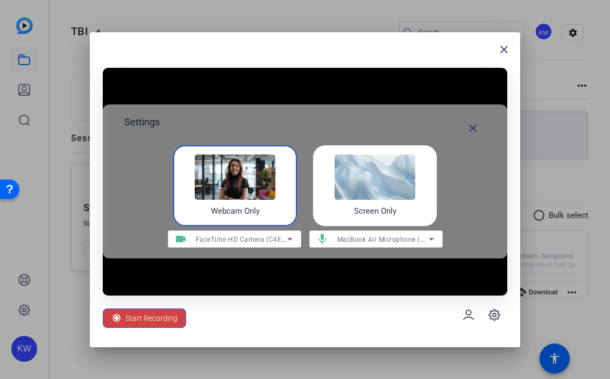
click at [372, 180] on img at bounding box center [375, 177] width 81 height 45
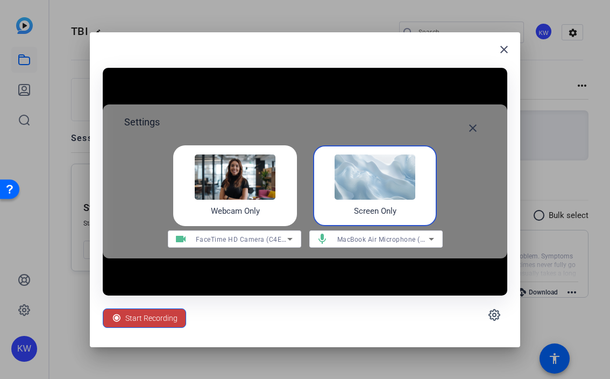
click at [158, 317] on span "Start Recording" at bounding box center [151, 318] width 52 height 20
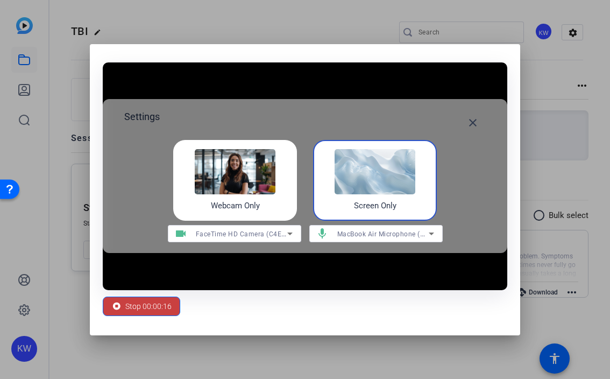
click at [164, 310] on span "Stop 00:00:16" at bounding box center [148, 306] width 46 height 20
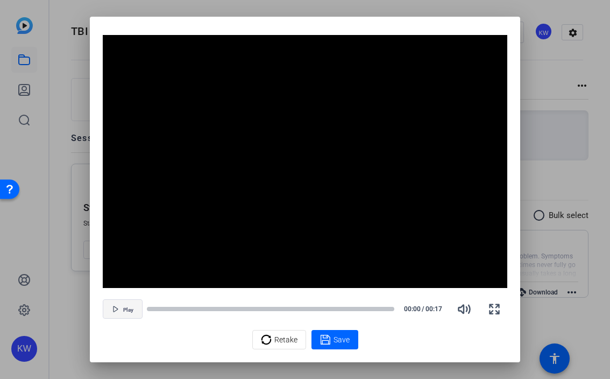
click at [135, 306] on span "button" at bounding box center [122, 309] width 39 height 26
click at [273, 334] on div "Retake" at bounding box center [279, 339] width 37 height 20
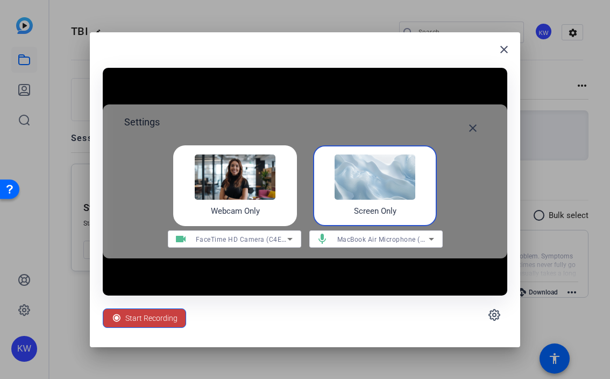
click at [162, 320] on span "Start Recording" at bounding box center [151, 318] width 52 height 20
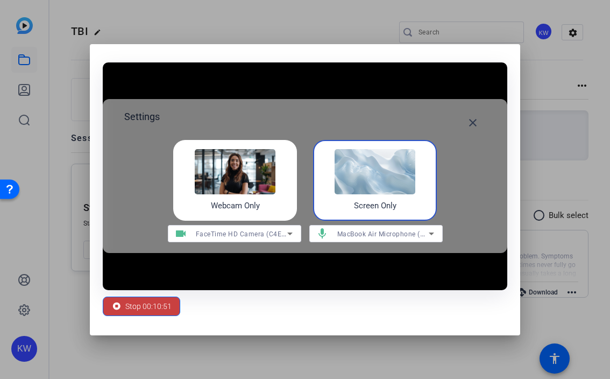
click at [163, 303] on span "Stop 00:10:51" at bounding box center [148, 306] width 46 height 20
click at [164, 306] on span "Stop 00:10:53" at bounding box center [148, 306] width 46 height 20
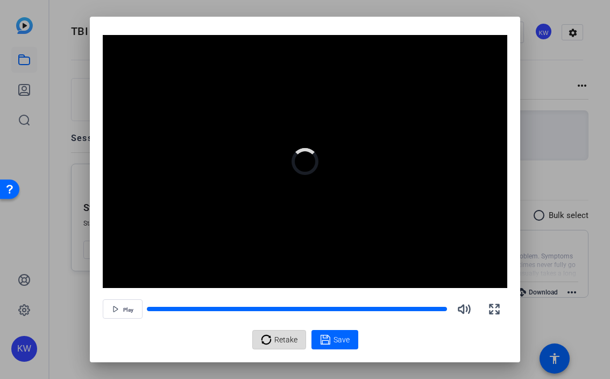
click at [262, 335] on icon at bounding box center [266, 339] width 11 height 13
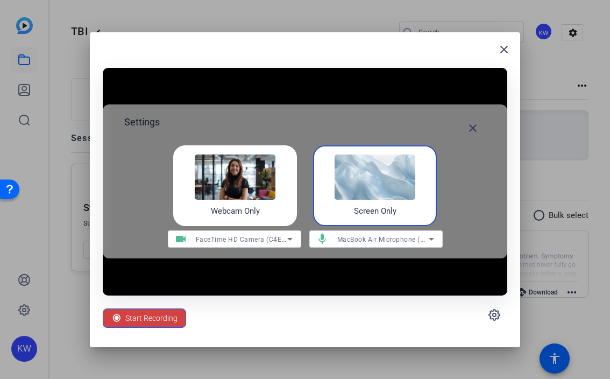
click at [366, 216] on h4 "Screen Only" at bounding box center [375, 211] width 43 height 12
click at [370, 233] on mat-select "MacBook Air Microphone (Built-in)" at bounding box center [386, 239] width 97 height 13
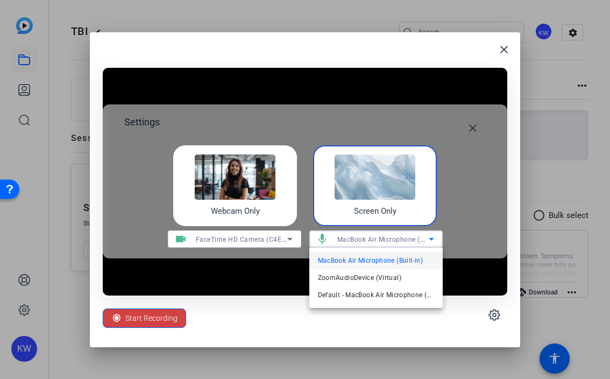
click at [429, 233] on div at bounding box center [305, 189] width 610 height 379
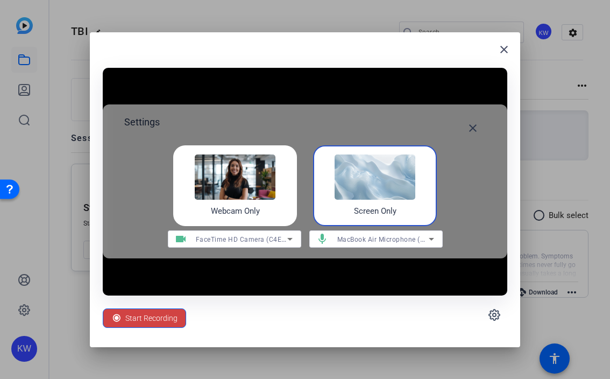
click at [429, 238] on icon at bounding box center [431, 239] width 13 height 13
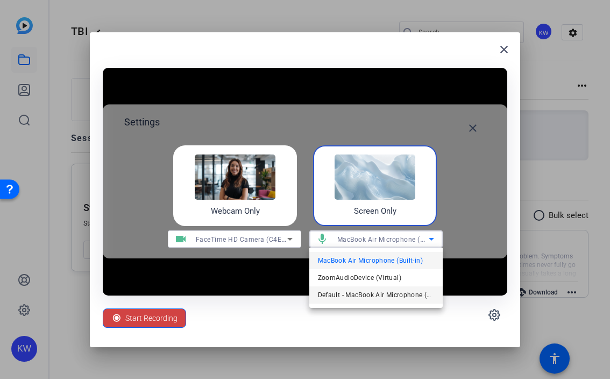
click at [403, 295] on span "Default - MacBook Air Microphone (Built-in)" at bounding box center [376, 295] width 116 height 13
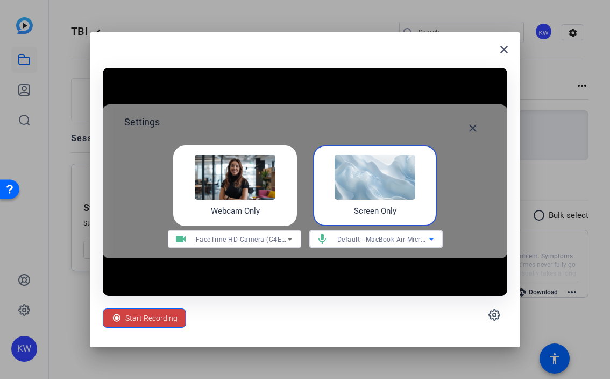
click at [431, 238] on icon at bounding box center [431, 239] width 5 height 3
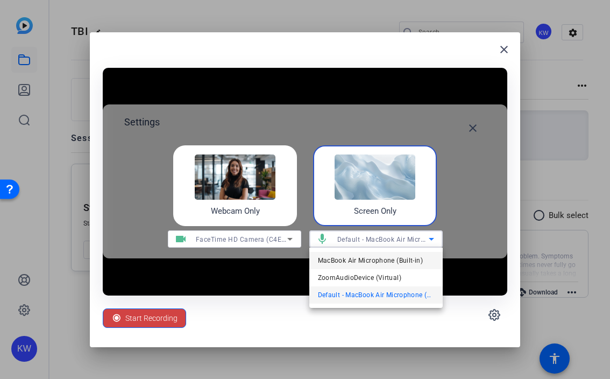
click at [410, 258] on span "MacBook Air Microphone (Built-in)" at bounding box center [370, 260] width 105 height 13
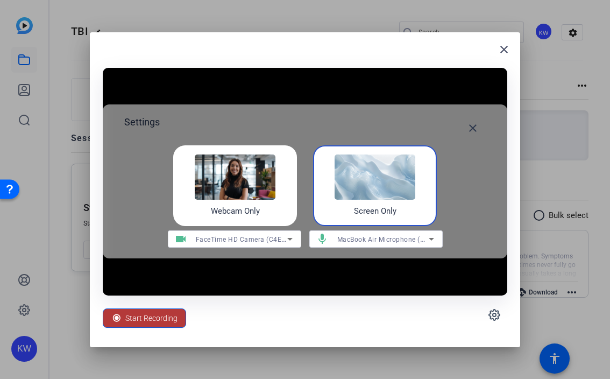
click at [165, 317] on span "Start Recording" at bounding box center [151, 318] width 52 height 20
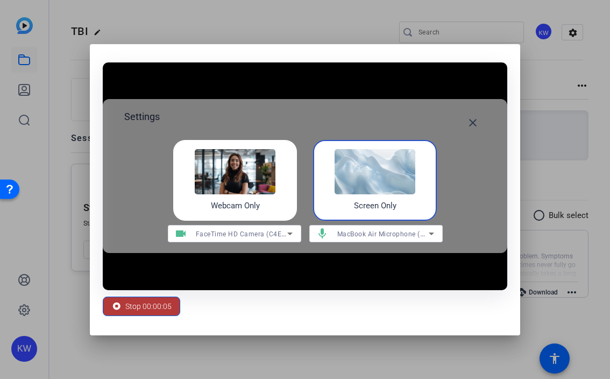
click at [137, 301] on span "Stop 00:00:05" at bounding box center [148, 306] width 46 height 20
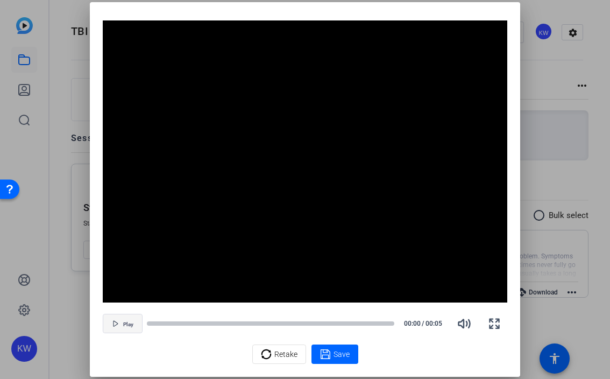
click at [124, 324] on span "Play" at bounding box center [128, 324] width 10 height 6
click at [283, 350] on span "Retake" at bounding box center [286, 354] width 23 height 20
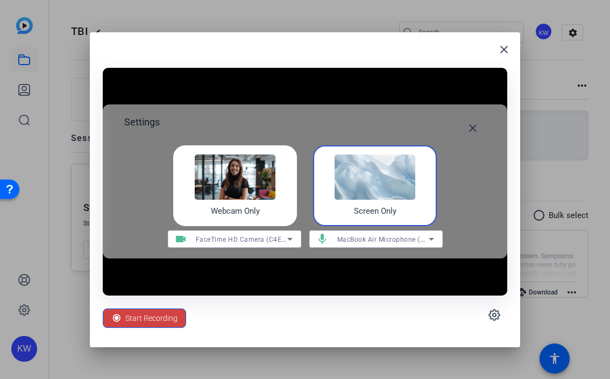
click at [370, 241] on span "MacBook Air Microphone (Built-in)" at bounding box center [392, 239] width 108 height 9
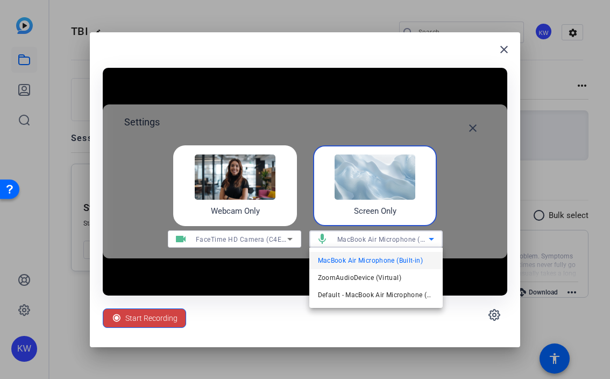
click at [153, 322] on div at bounding box center [305, 189] width 610 height 379
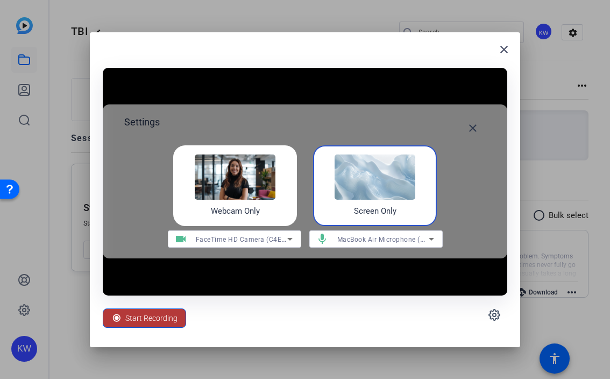
click at [137, 314] on span "Start Recording" at bounding box center [151, 318] width 52 height 20
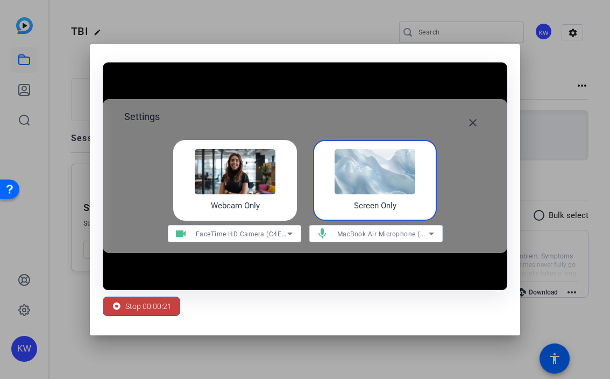
click at [128, 304] on span "Stop 00:00:21" at bounding box center [148, 306] width 46 height 20
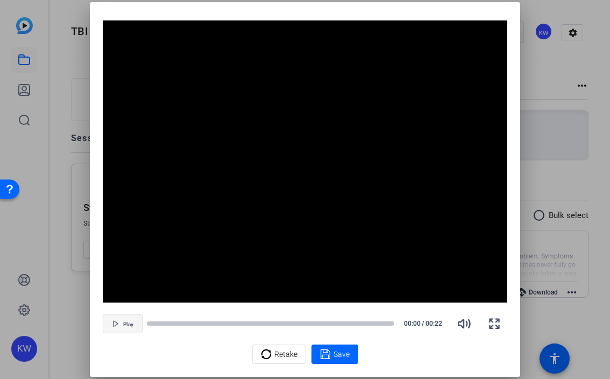
click at [121, 318] on span "button" at bounding box center [122, 324] width 39 height 26
click at [289, 354] on span "Retake" at bounding box center [286, 354] width 23 height 20
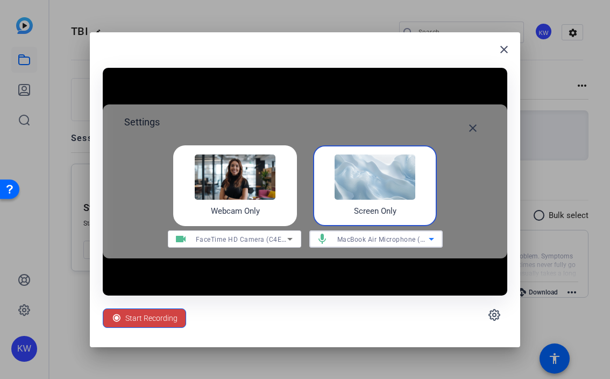
click at [340, 236] on span "MacBook Air Microphone (Built-in)" at bounding box center [392, 239] width 108 height 9
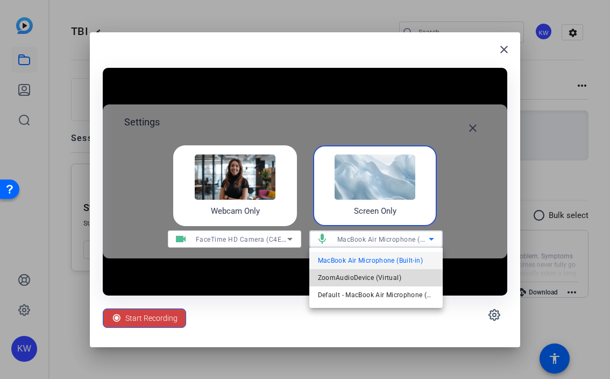
click at [356, 277] on span "ZoomAudioDevice (Virtual)" at bounding box center [359, 277] width 83 height 13
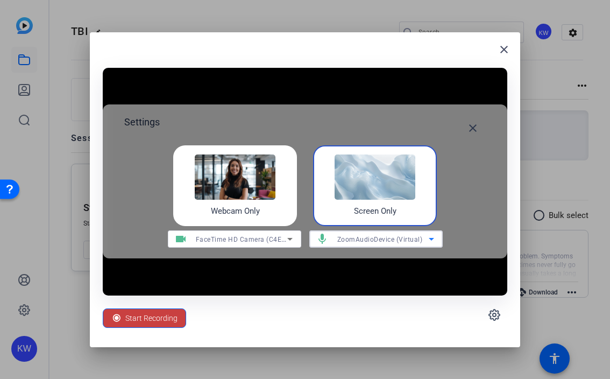
click at [138, 319] on span "Start Recording" at bounding box center [151, 318] width 52 height 20
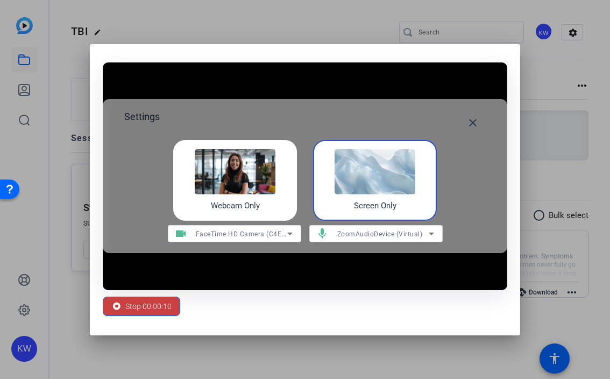
click at [127, 308] on span "Stop 00:00:10" at bounding box center [148, 306] width 46 height 20
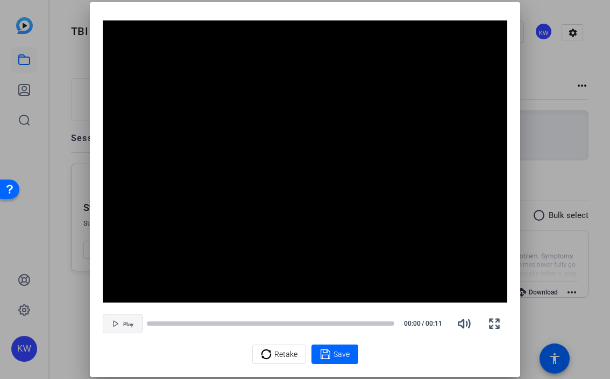
click at [120, 318] on span "button" at bounding box center [122, 324] width 39 height 26
click at [127, 324] on span "Pause" at bounding box center [128, 324] width 15 height 6
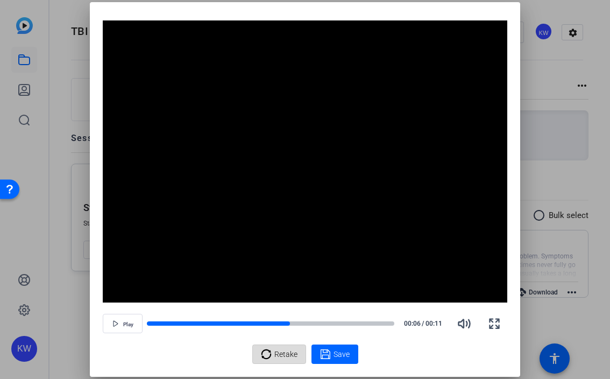
click at [280, 356] on span "Retake" at bounding box center [286, 354] width 23 height 20
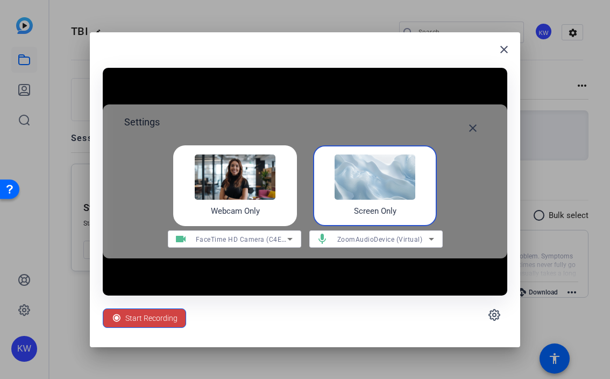
click at [384, 240] on span "ZoomAudioDevice (Virtual)" at bounding box center [381, 240] width 86 height 8
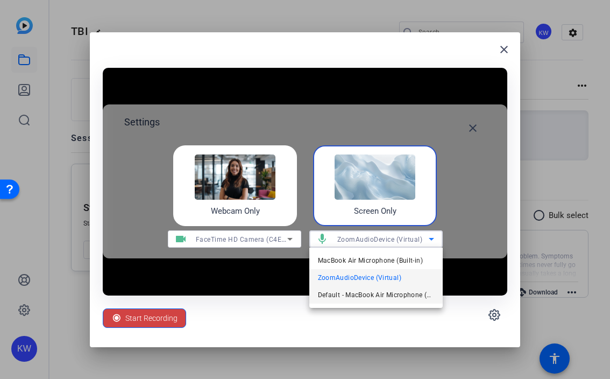
click at [367, 292] on span "Default - MacBook Air Microphone (Built-in)" at bounding box center [376, 295] width 116 height 13
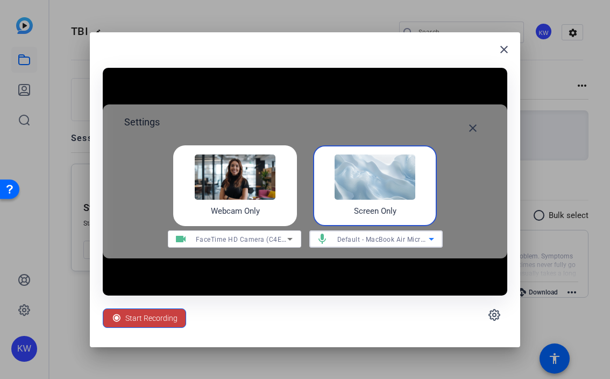
click at [156, 317] on span "Start Recording" at bounding box center [151, 318] width 52 height 20
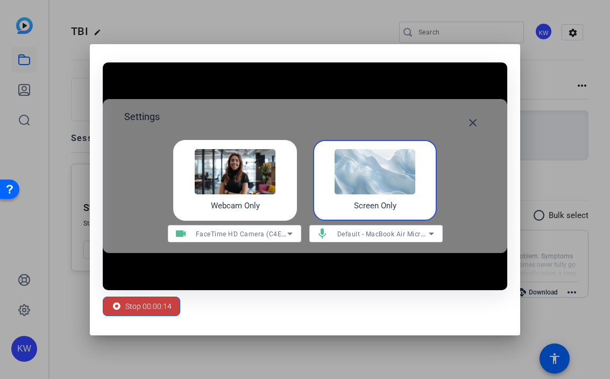
click at [130, 300] on span "Stop 00:00:14" at bounding box center [148, 306] width 46 height 20
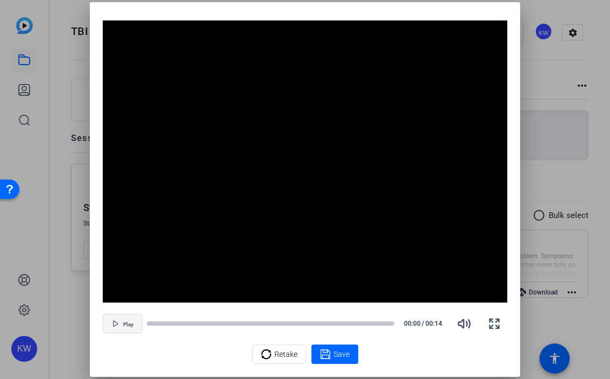
click at [121, 320] on span "button" at bounding box center [122, 324] width 39 height 26
click at [271, 359] on icon at bounding box center [266, 354] width 11 height 13
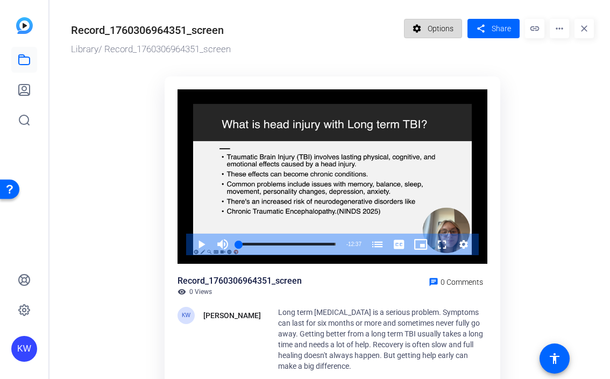
click at [437, 33] on span "Options" at bounding box center [441, 28] width 26 height 20
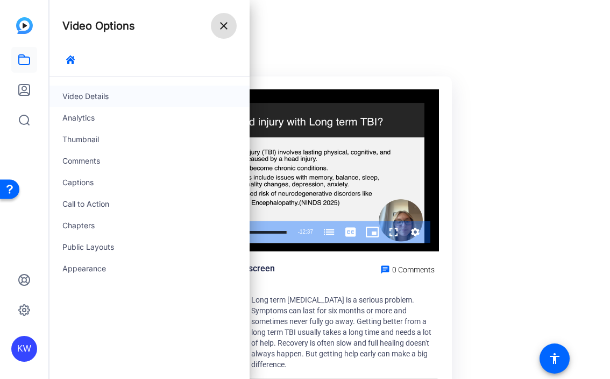
click at [109, 98] on div "Video Details" at bounding box center [150, 97] width 200 height 22
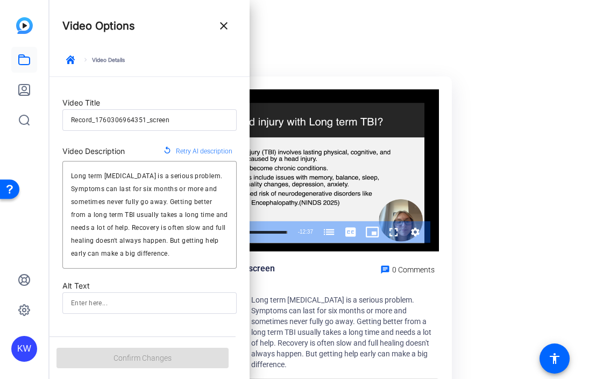
click at [101, 63] on div "keyboard_arrow_right Video Details" at bounding box center [149, 64] width 174 height 25
click at [106, 59] on div "keyboard_arrow_right Video Details" at bounding box center [149, 64] width 174 height 25
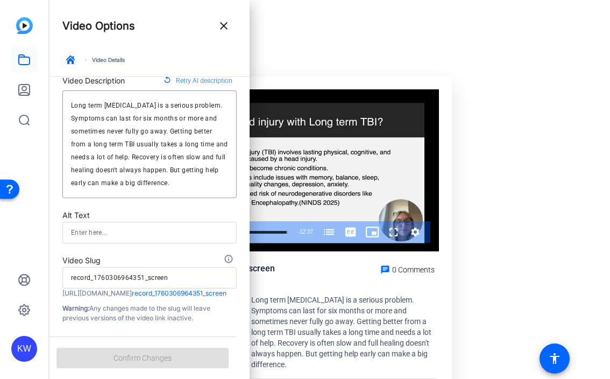
scroll to position [80, 0]
click at [220, 27] on mat-icon "close" at bounding box center [223, 25] width 13 height 13
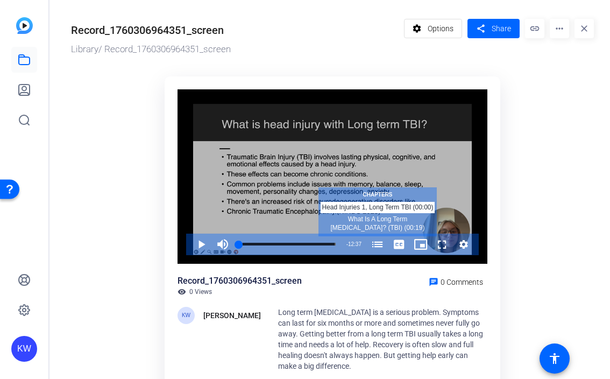
click at [380, 247] on span "Video Player" at bounding box center [378, 245] width 22 height 22
click at [239, 243] on div "00:25" at bounding box center [239, 244] width 0 height 3
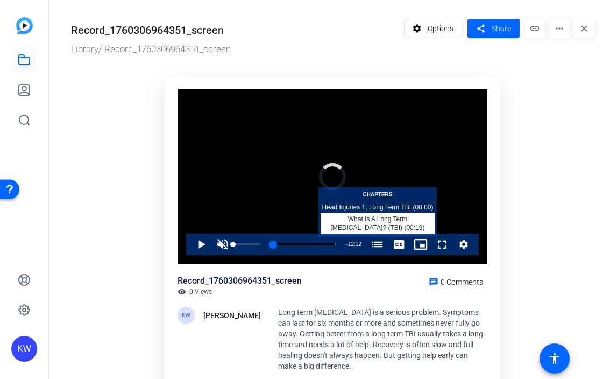
drag, startPoint x: 241, startPoint y: 243, endPoint x: 214, endPoint y: 245, distance: 26.5
click at [214, 245] on div "Play Unmute 0% Current Time 0:25 / Duration 12:37 Loaded : 0.00% 00:00 00:12 He…" at bounding box center [332, 245] width 293 height 22
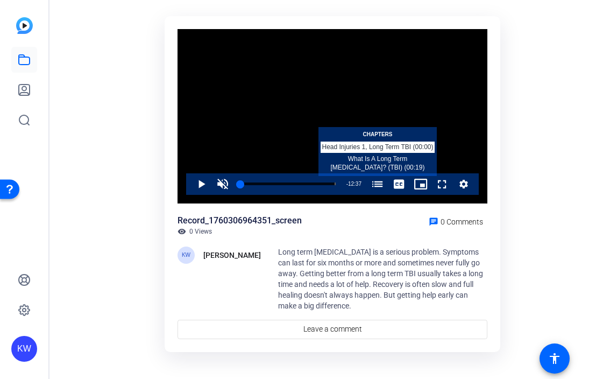
scroll to position [70, 0]
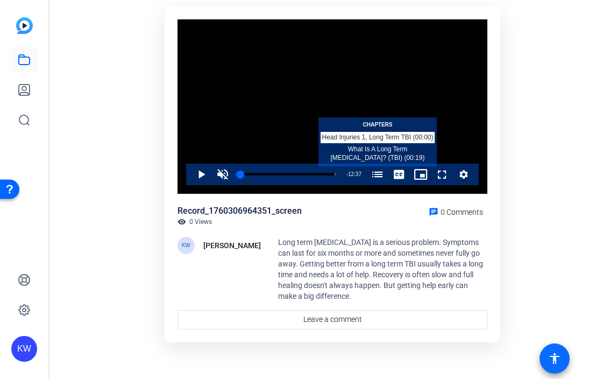
click at [552, 362] on mat-icon "accessibility" at bounding box center [555, 358] width 13 height 13
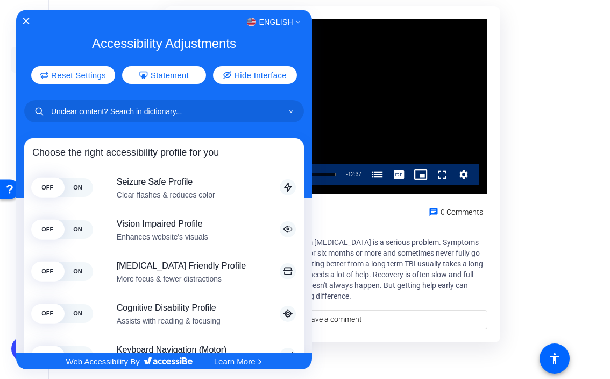
click at [30, 18] on div "English" at bounding box center [164, 22] width 296 height 14
click at [27, 23] on icon "Close Accessibility Interface" at bounding box center [27, 21] width 8 height 8
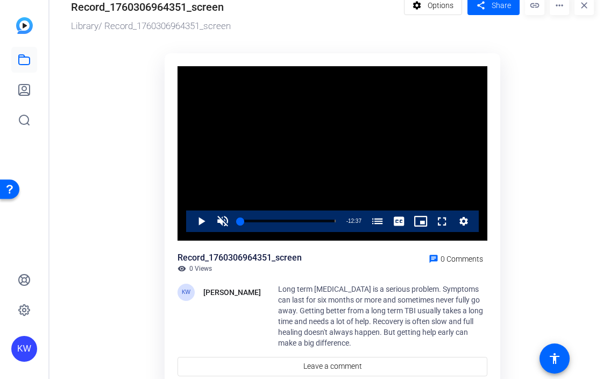
scroll to position [0, 0]
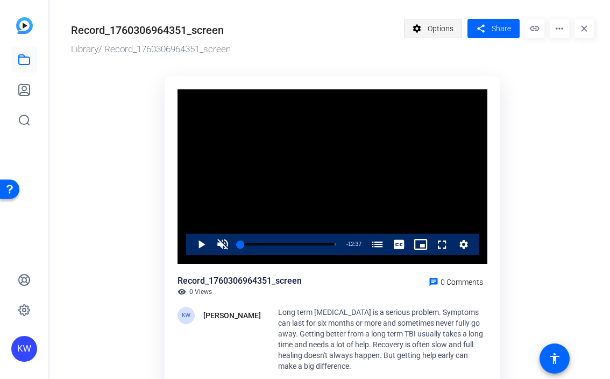
click at [433, 27] on span "Options" at bounding box center [441, 28] width 26 height 20
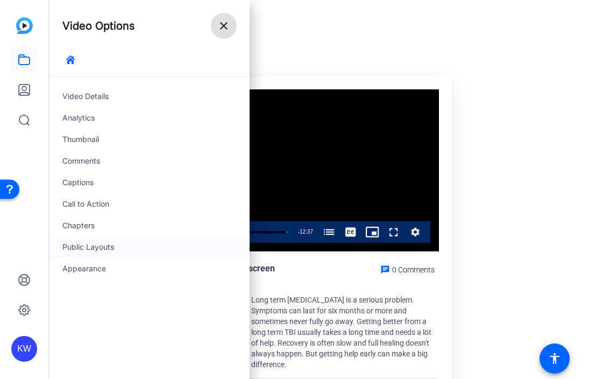
click at [128, 245] on div "Public Layouts" at bounding box center [150, 247] width 200 height 22
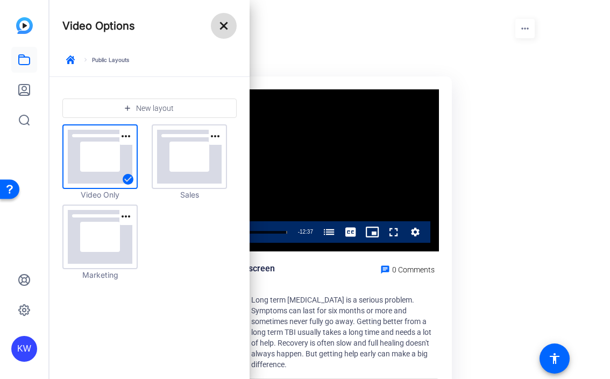
click at [220, 27] on mat-icon "close" at bounding box center [223, 25] width 13 height 13
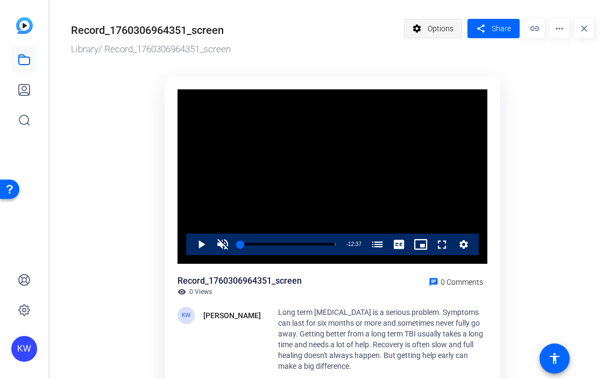
click at [445, 30] on span "Options" at bounding box center [441, 28] width 26 height 20
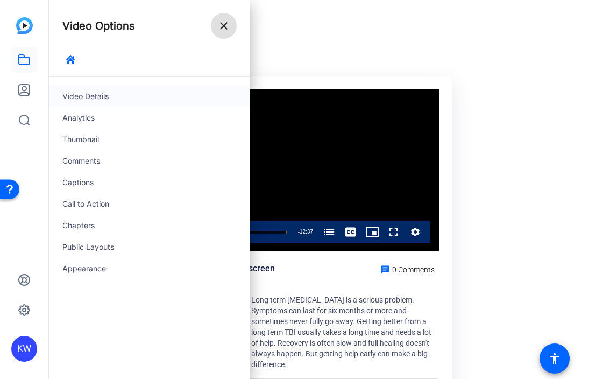
click at [134, 95] on div "Video Details" at bounding box center [150, 97] width 200 height 22
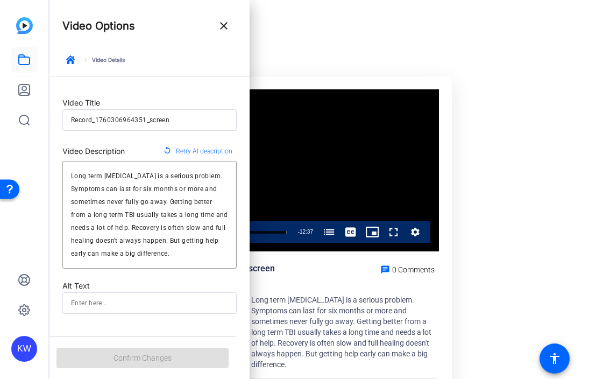
click at [116, 61] on div "keyboard_arrow_right Video Details" at bounding box center [149, 64] width 174 height 25
click at [223, 18] on span at bounding box center [224, 26] width 26 height 26
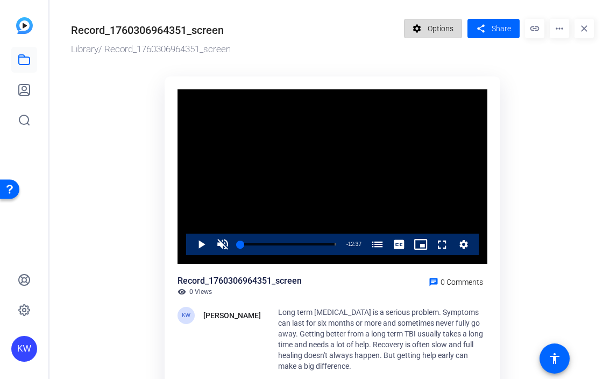
click at [444, 34] on span "Options" at bounding box center [441, 28] width 26 height 20
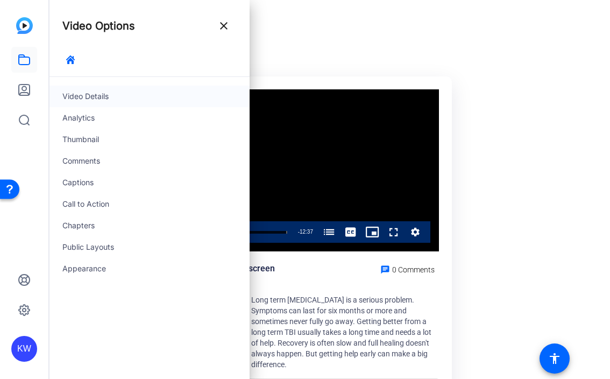
click at [136, 89] on div "Video Details" at bounding box center [150, 97] width 200 height 22
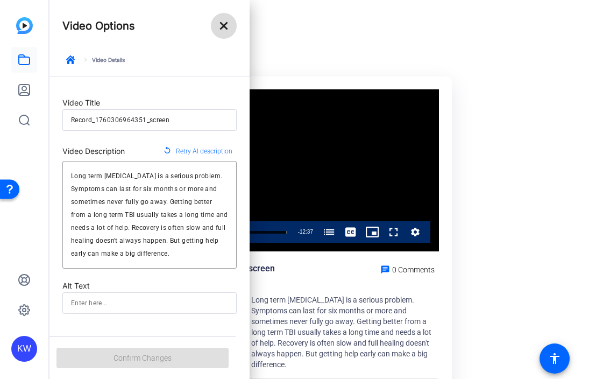
click at [224, 27] on mat-icon "close" at bounding box center [223, 25] width 13 height 13
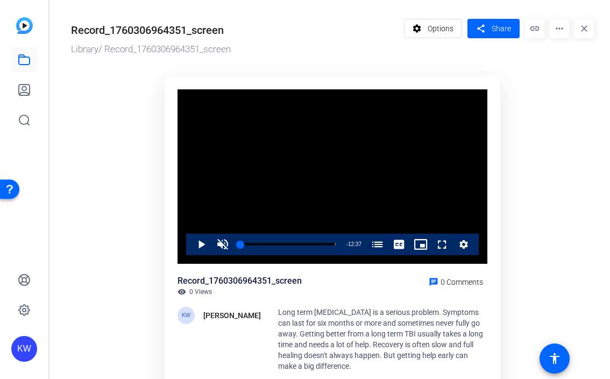
click at [532, 29] on mat-icon "link" at bounding box center [534, 28] width 19 height 19
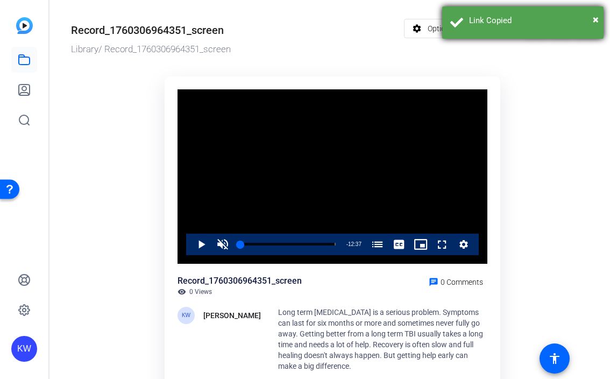
click at [601, 20] on div "× Link Copied" at bounding box center [524, 22] width 162 height 32
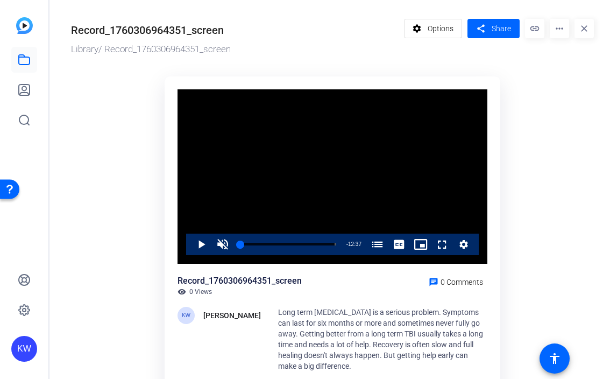
click at [566, 23] on mat-icon "more_horiz" at bounding box center [559, 28] width 19 height 19
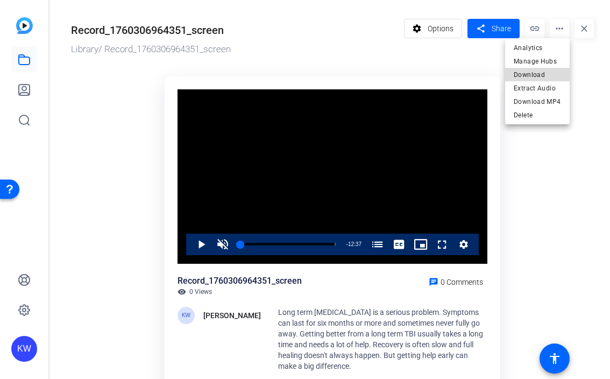
click at [541, 71] on span "Download" at bounding box center [537, 74] width 47 height 13
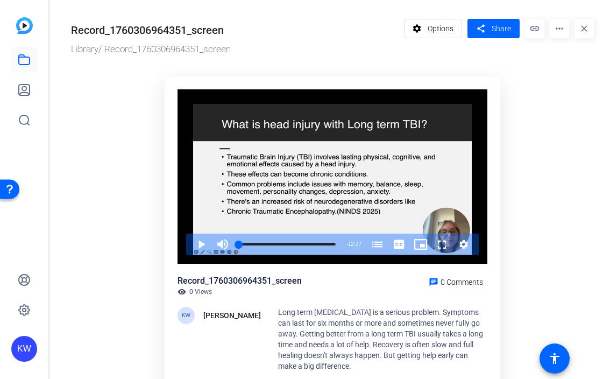
click at [210, 57] on div "Record_1760306964351_screen Library / Record_1760306964351_screen settings Opti…" at bounding box center [328, 214] width 556 height 428
click at [211, 46] on div "Library / Record_1760306964351_screen" at bounding box center [235, 50] width 328 height 14
click at [226, 48] on div "Library / Record_1760306964351_screen" at bounding box center [235, 50] width 328 height 14
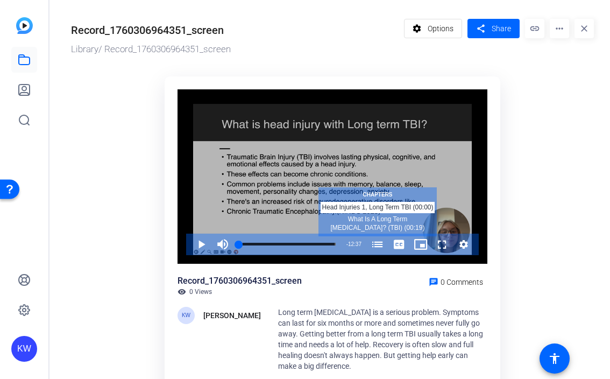
click at [377, 246] on span "Video Player" at bounding box center [378, 245] width 22 height 22
click at [467, 247] on icon "Video Player" at bounding box center [464, 244] width 11 height 13
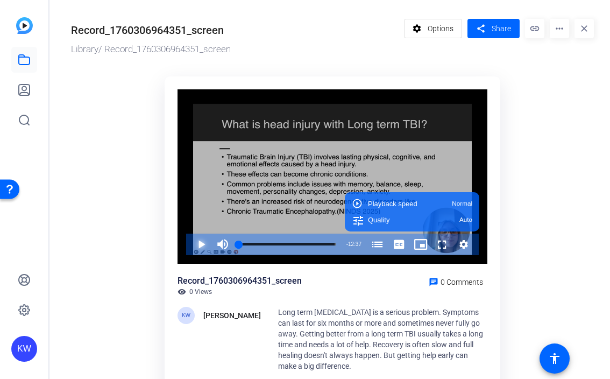
click at [191, 243] on span "Video Player" at bounding box center [191, 245] width 0 height 22
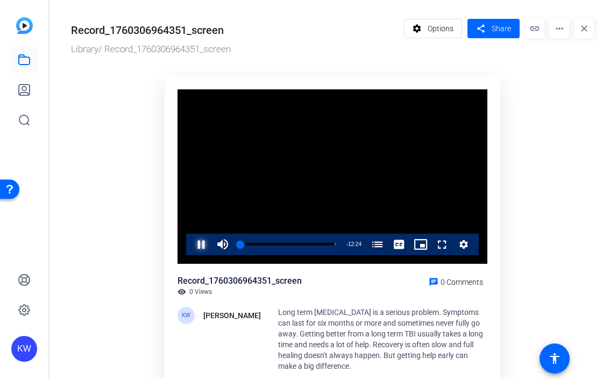
click at [191, 241] on span "Video Player" at bounding box center [191, 245] width 0 height 22
click at [29, 350] on div "KW" at bounding box center [24, 349] width 26 height 26
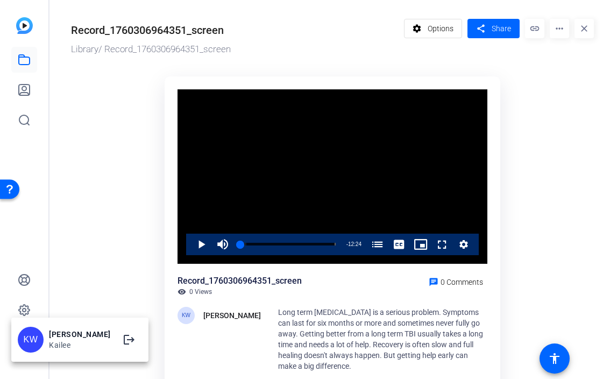
click at [42, 340] on div "KW" at bounding box center [31, 340] width 26 height 26
